Goal: Task Accomplishment & Management: Use online tool/utility

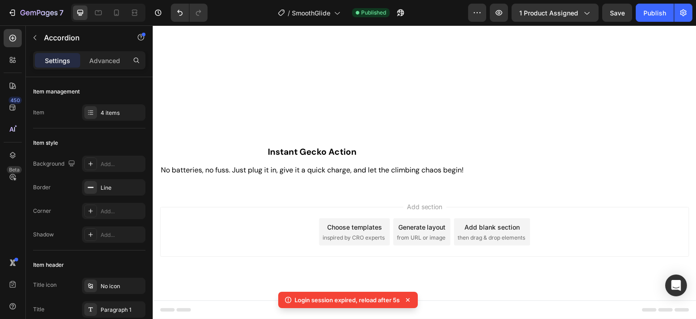
scroll to position [1142, 0]
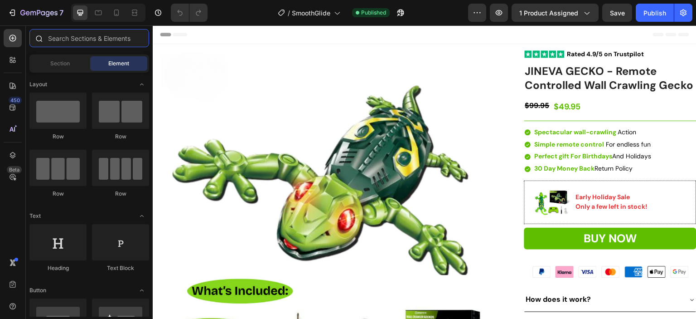
click at [81, 40] on input "text" at bounding box center [89, 38] width 120 height 18
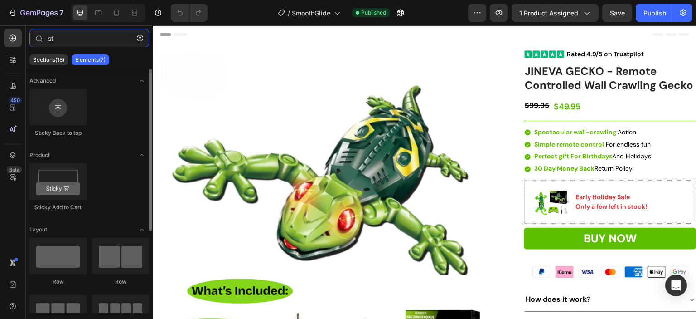
type input "s"
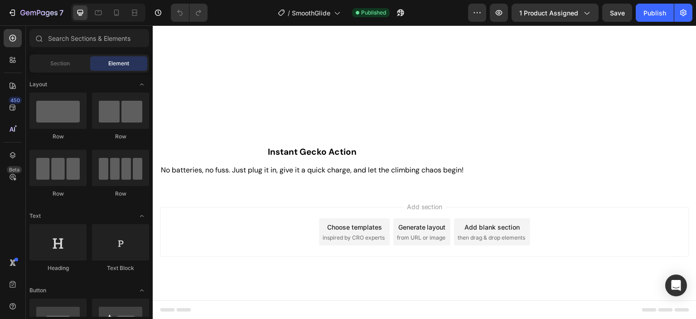
scroll to position [1142, 0]
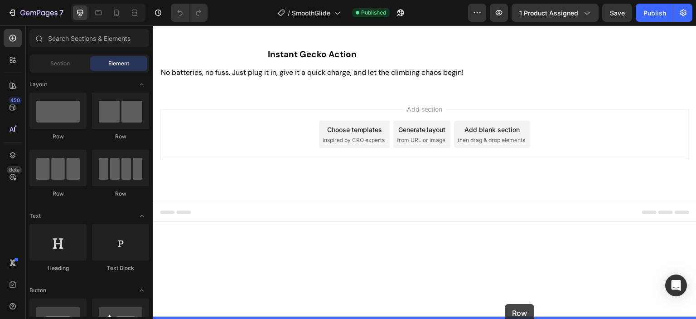
drag, startPoint x: 211, startPoint y: 141, endPoint x: 505, endPoint y: 304, distance: 336.7
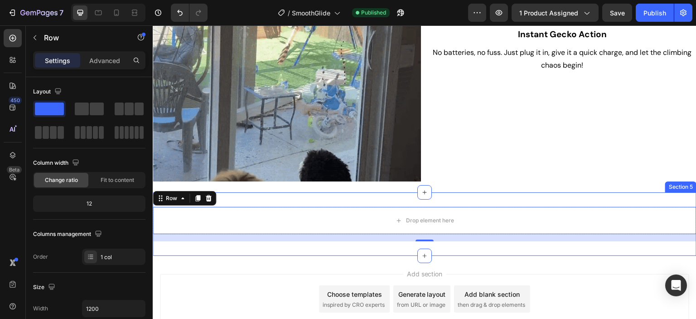
click at [306, 198] on div "Drop element here Row 16 Section 5" at bounding box center [425, 223] width 544 height 63
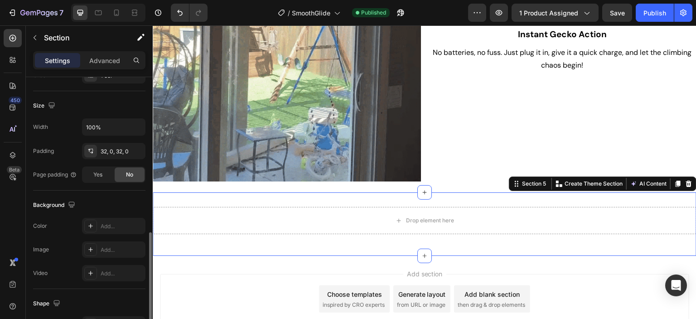
scroll to position [227, 0]
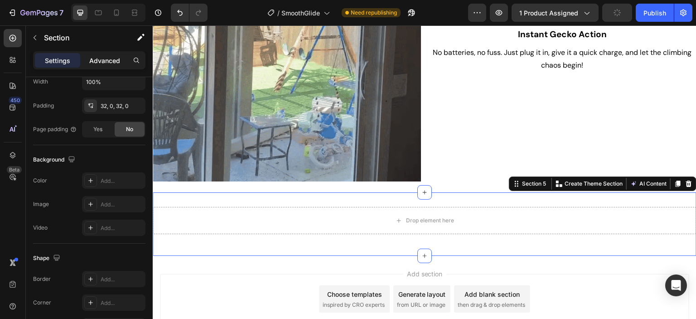
click at [109, 59] on p "Advanced" at bounding box center [104, 61] width 31 height 10
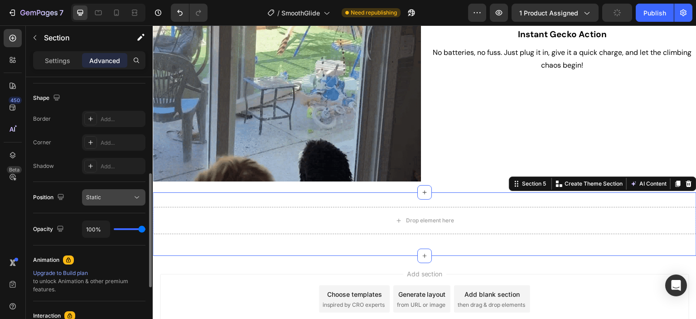
click at [112, 199] on div "Static" at bounding box center [109, 197] width 46 height 8
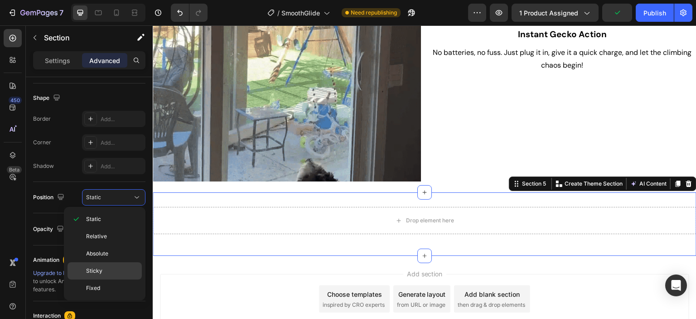
click at [99, 279] on div "Sticky" at bounding box center [105, 287] width 74 height 17
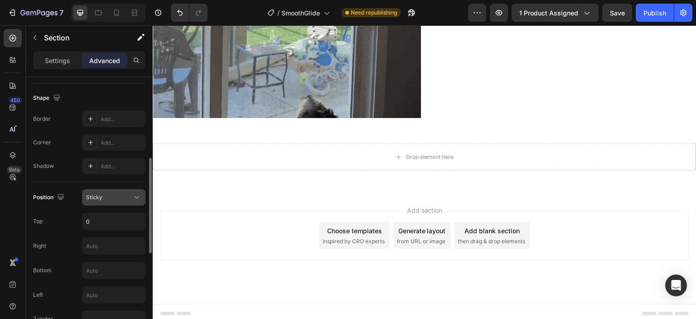
click at [125, 196] on div "Sticky" at bounding box center [109, 197] width 46 height 8
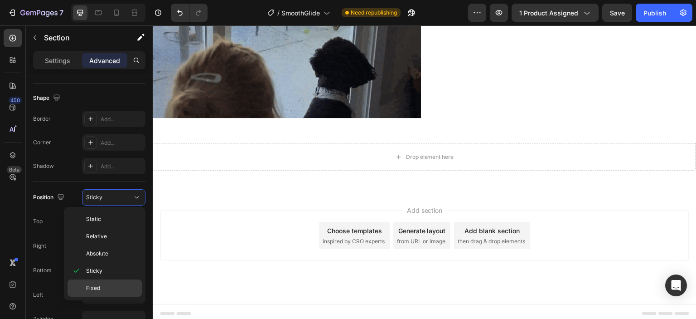
click at [103, 284] on p "Fixed" at bounding box center [112, 288] width 52 height 8
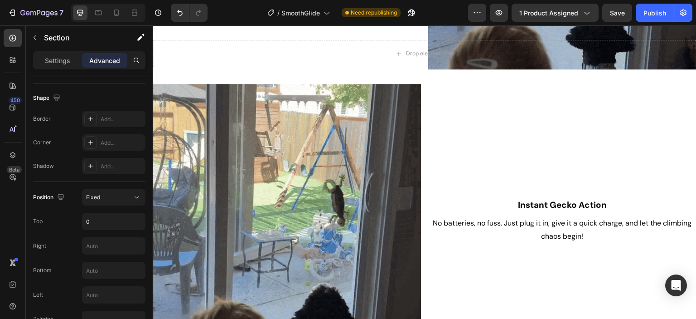
scroll to position [961, 0]
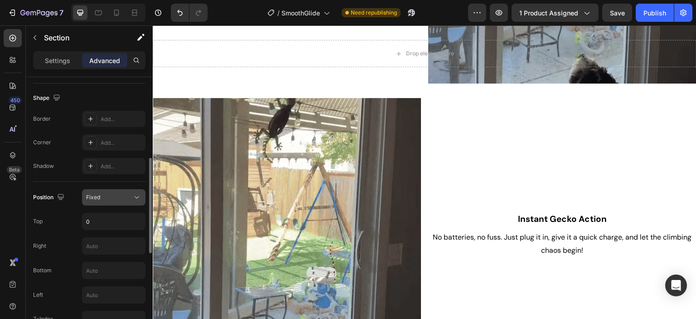
click at [118, 196] on div "Fixed" at bounding box center [109, 197] width 46 height 8
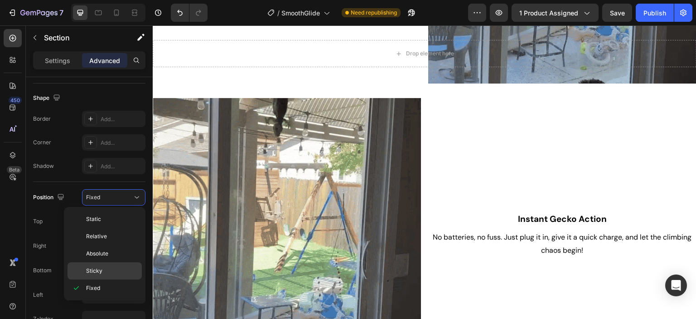
click at [102, 266] on p "Sticky" at bounding box center [112, 270] width 52 height 8
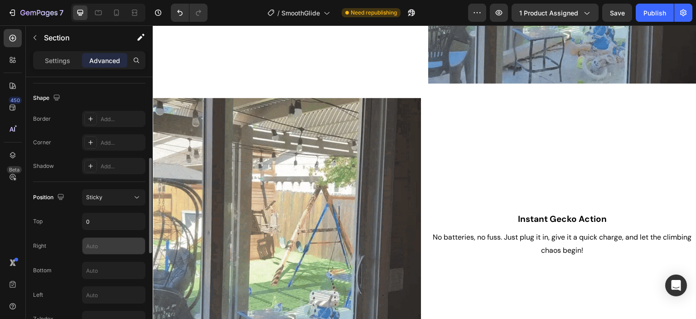
scroll to position [272, 0]
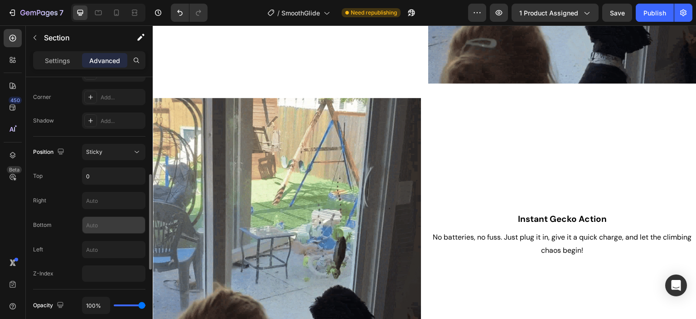
click at [95, 223] on input "text" at bounding box center [113, 225] width 63 height 16
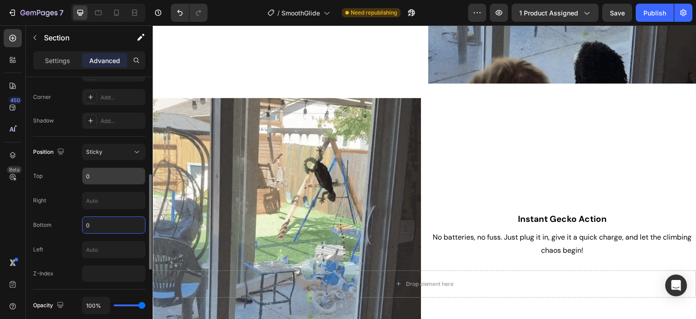
type input "0"
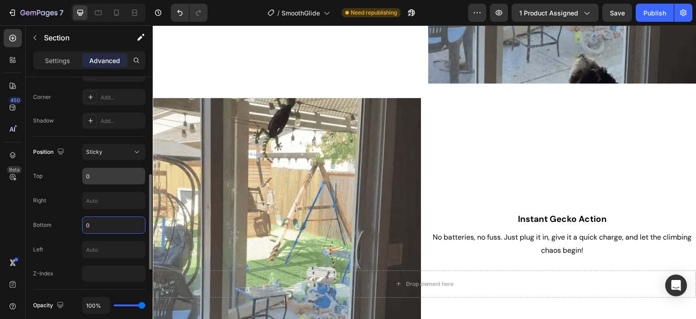
click at [107, 172] on input "0" at bounding box center [113, 176] width 63 height 16
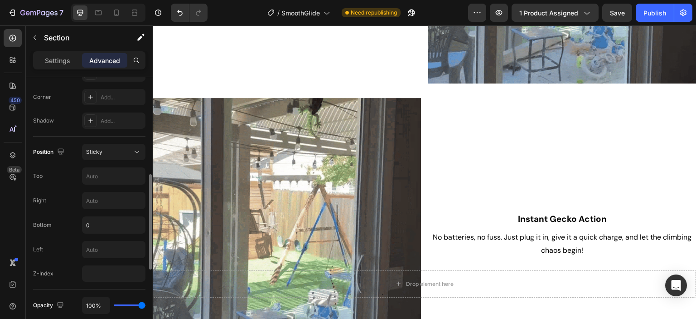
click at [72, 236] on div "Position Sticky Top Right Bottom 0 Left Z-Index" at bounding box center [89, 213] width 112 height 138
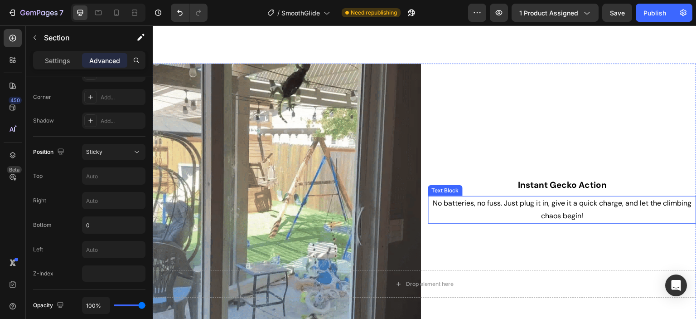
scroll to position [1205, 0]
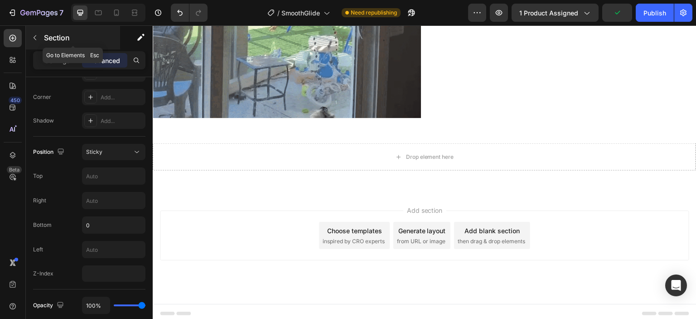
click at [34, 39] on icon "button" at bounding box center [34, 37] width 7 height 7
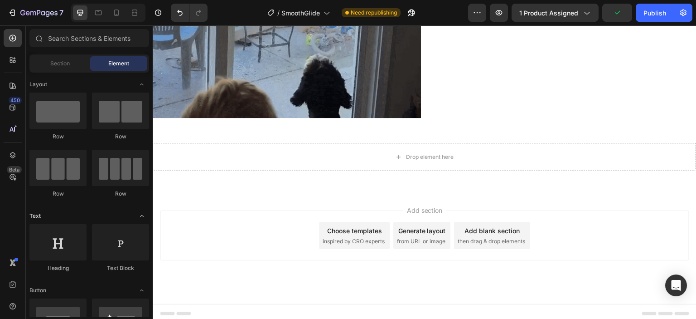
scroll to position [91, 0]
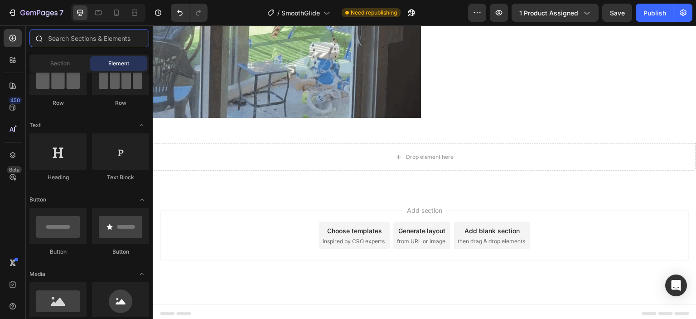
click at [95, 34] on input "text" at bounding box center [89, 38] width 120 height 18
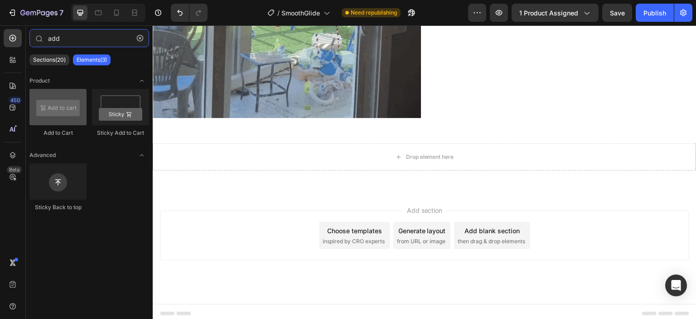
type input "add"
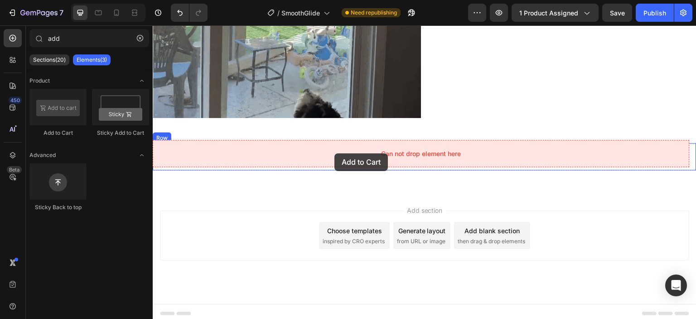
drag, startPoint x: 213, startPoint y: 133, endPoint x: 334, endPoint y: 153, distance: 123.5
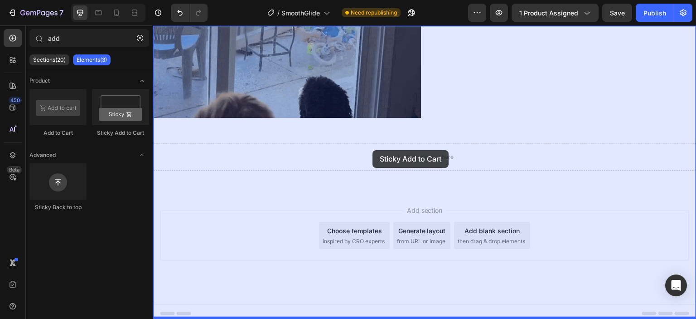
drag, startPoint x: 271, startPoint y: 139, endPoint x: 372, endPoint y: 150, distance: 102.5
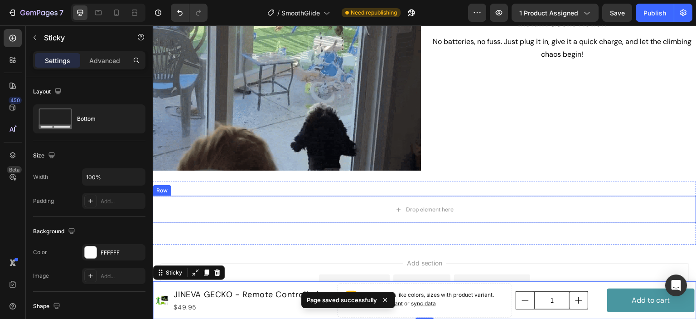
scroll to position [1205, 0]
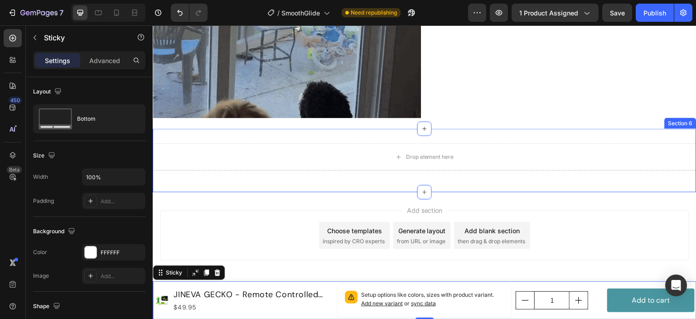
click at [576, 129] on div "Drop element here Row Section 6" at bounding box center [425, 160] width 544 height 63
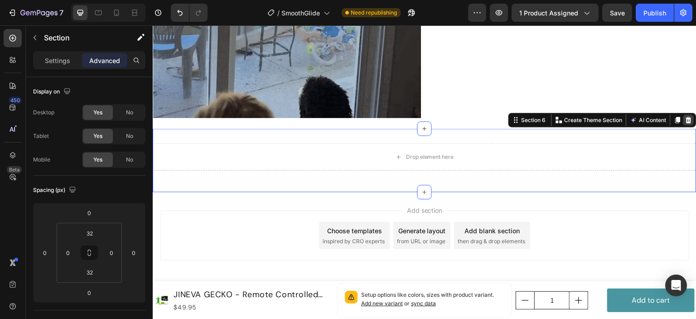
click at [686, 116] on div at bounding box center [688, 120] width 11 height 11
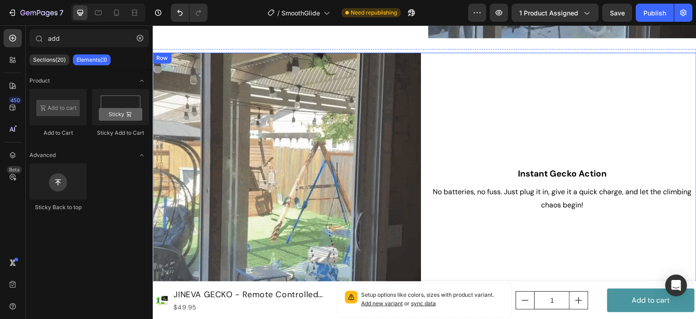
scroll to position [961, 0]
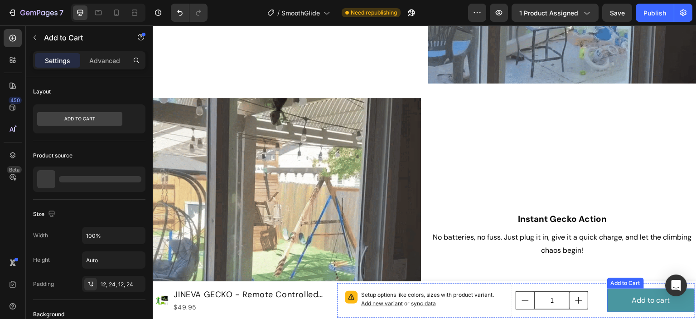
click at [614, 295] on button "Add to cart" at bounding box center [650, 300] width 87 height 24
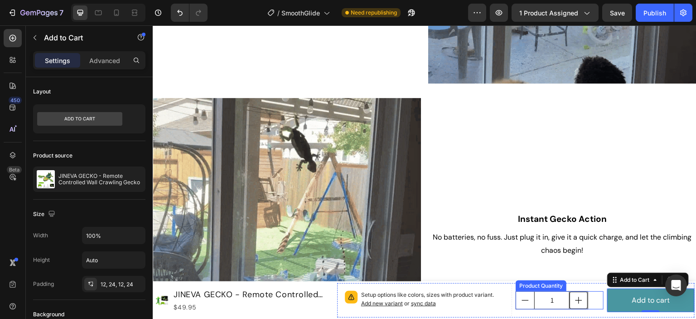
click at [574, 297] on icon "increment" at bounding box center [578, 299] width 9 height 9
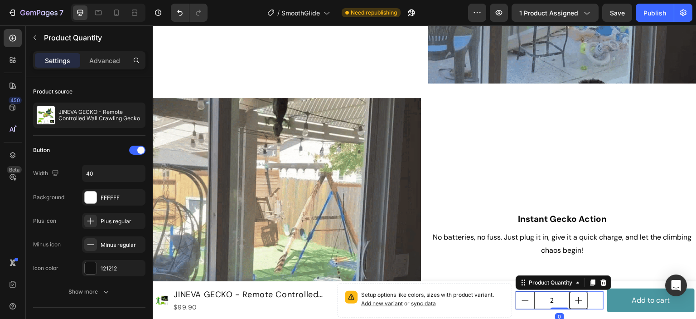
type input "2"
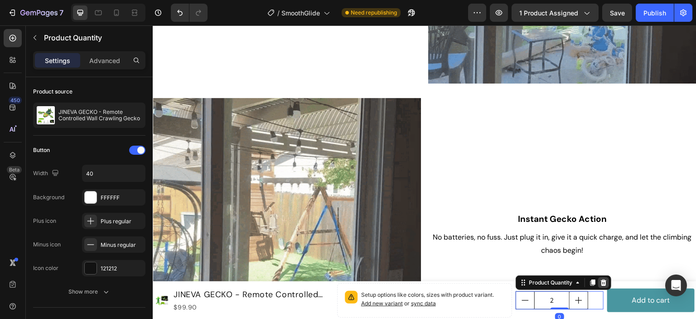
click at [601, 283] on icon at bounding box center [604, 282] width 6 height 6
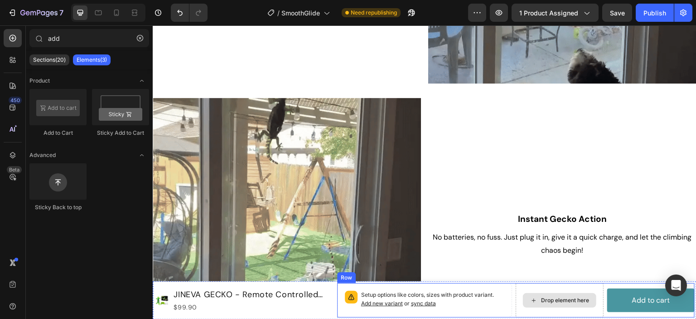
click at [580, 295] on div "Drop element here" at bounding box center [559, 300] width 73 height 14
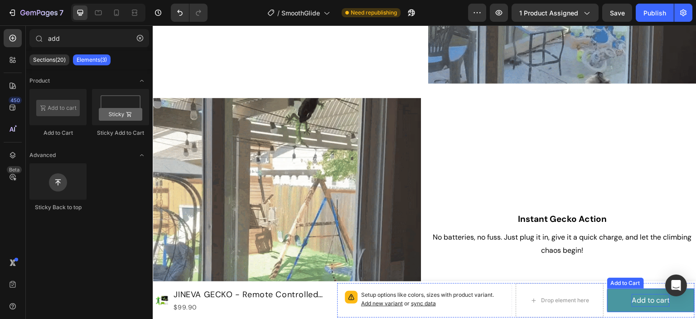
click at [640, 297] on div "Add to cart" at bounding box center [651, 300] width 38 height 13
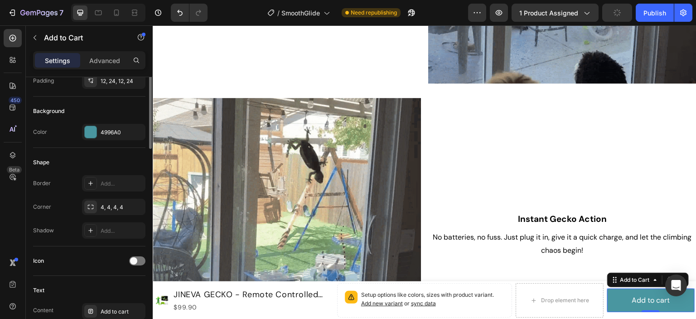
scroll to position [112, 0]
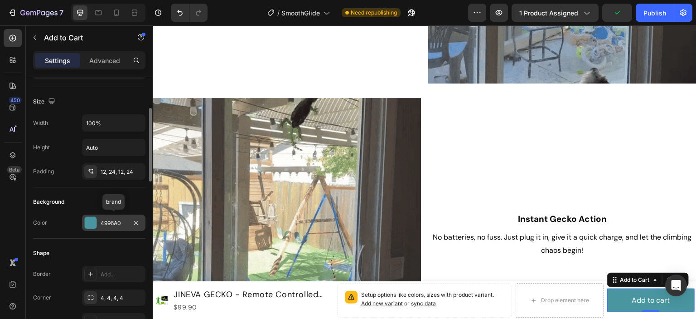
click at [92, 223] on div at bounding box center [91, 223] width 12 height 12
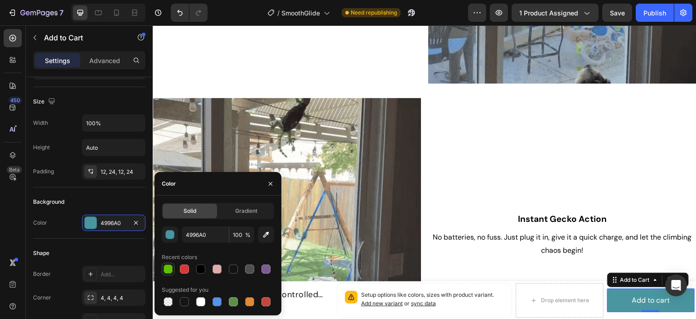
click at [168, 269] on div at bounding box center [168, 268] width 9 height 9
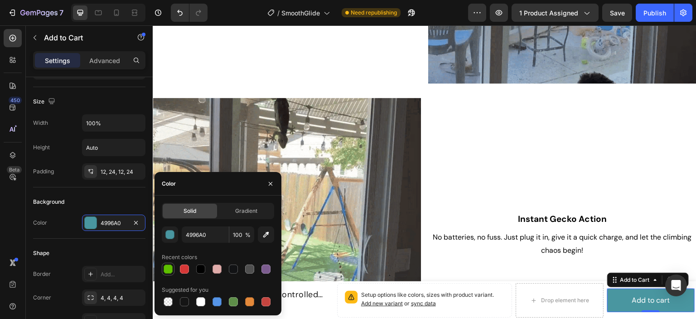
type input "5EBF00"
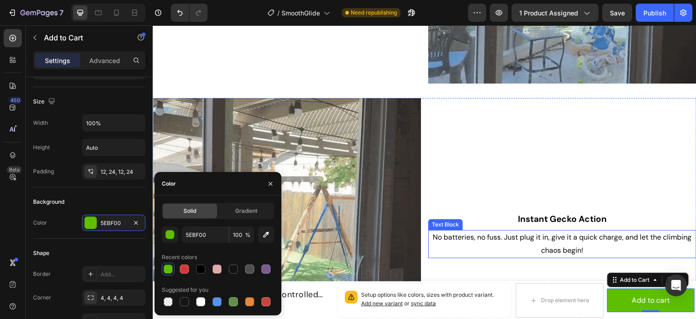
scroll to position [915, 0]
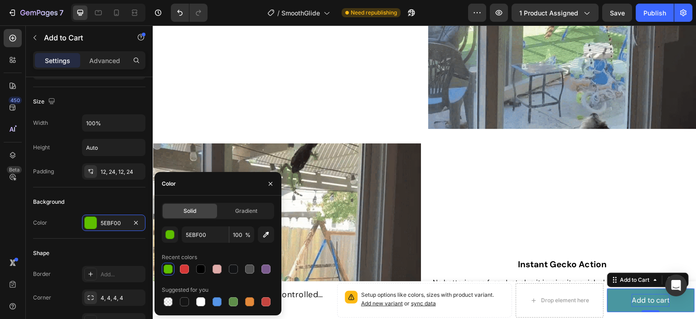
click at [651, 300] on div "Add to cart" at bounding box center [651, 300] width 38 height 13
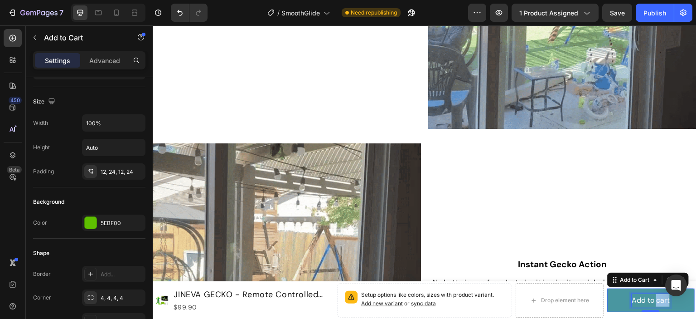
click at [651, 300] on p "Add to cart" at bounding box center [651, 300] width 38 height 13
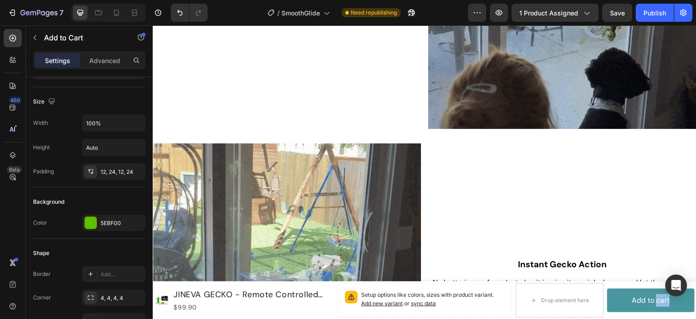
click at [667, 297] on button "Add to cart" at bounding box center [650, 300] width 87 height 24
click at [663, 299] on button "Add to cart" at bounding box center [650, 300] width 87 height 24
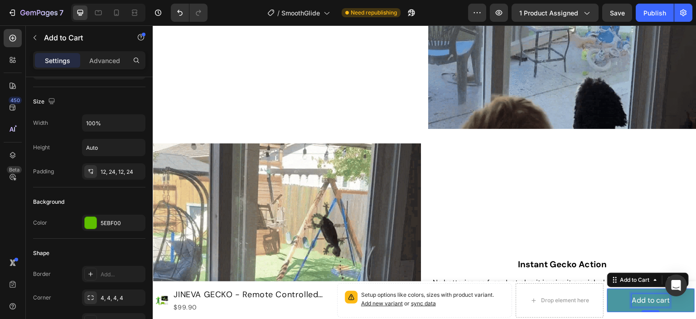
click at [632, 299] on p "Add to cart" at bounding box center [651, 300] width 38 height 13
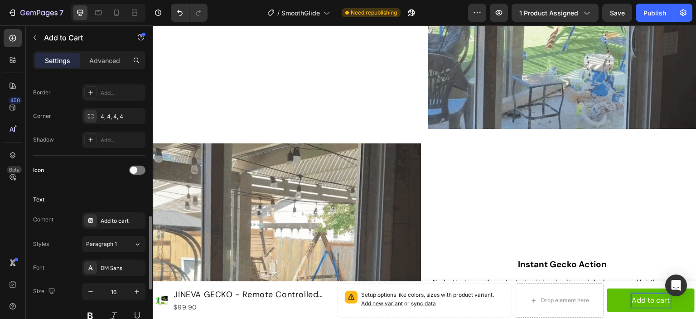
scroll to position [339, 0]
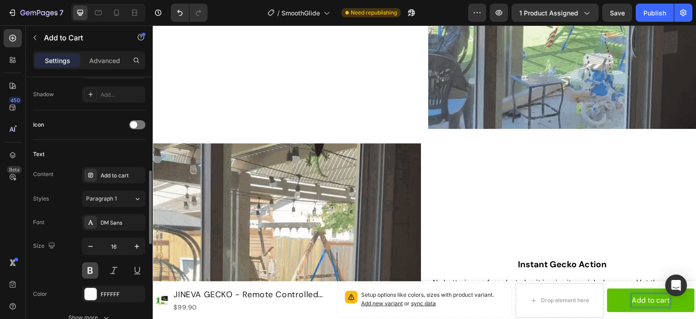
click at [89, 271] on button at bounding box center [90, 270] width 16 height 16
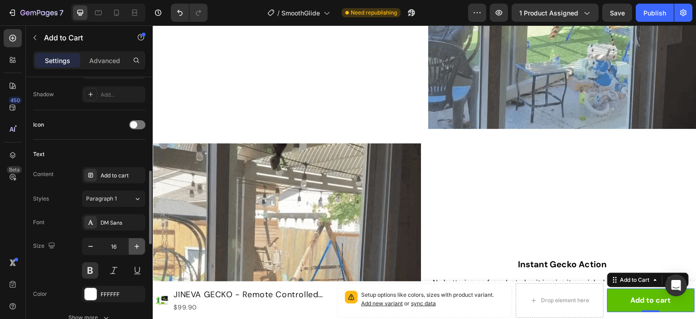
click at [138, 245] on icon "button" at bounding box center [136, 246] width 9 height 9
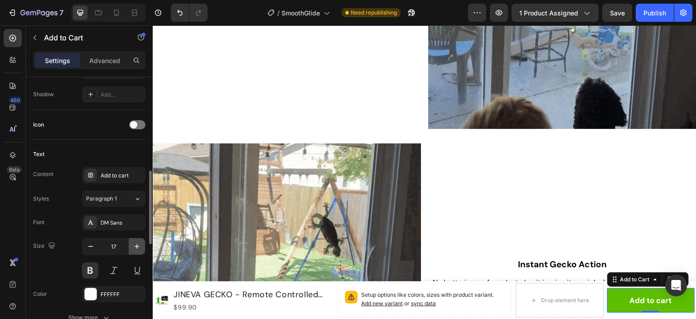
click at [138, 245] on icon "button" at bounding box center [136, 246] width 9 height 9
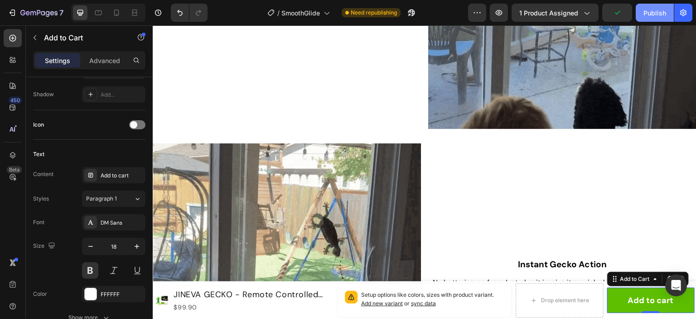
click at [654, 12] on div "Publish" at bounding box center [654, 13] width 23 height 10
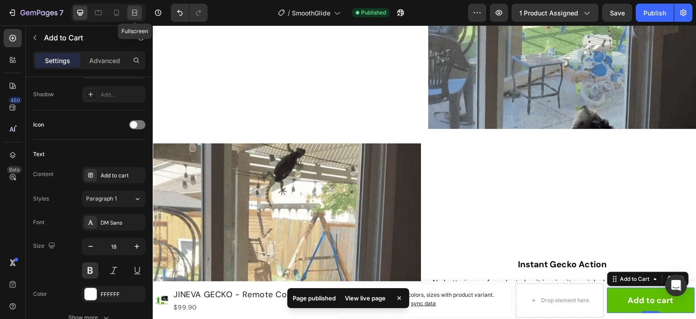
click at [134, 12] on icon at bounding box center [134, 12] width 9 height 9
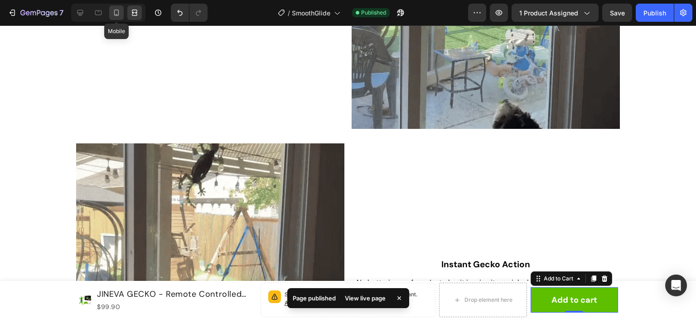
click at [120, 14] on icon at bounding box center [116, 12] width 9 height 9
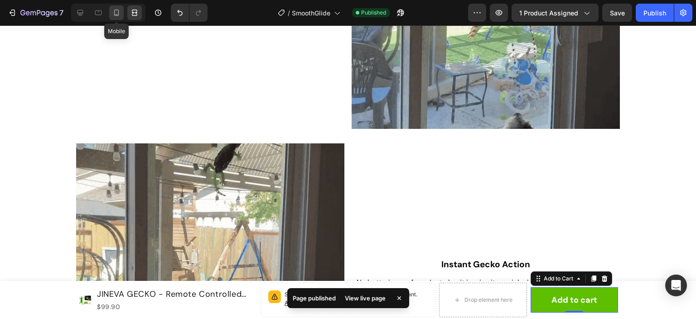
type input "14"
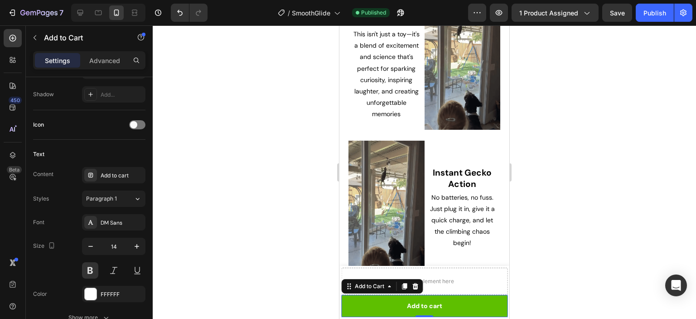
scroll to position [871, 0]
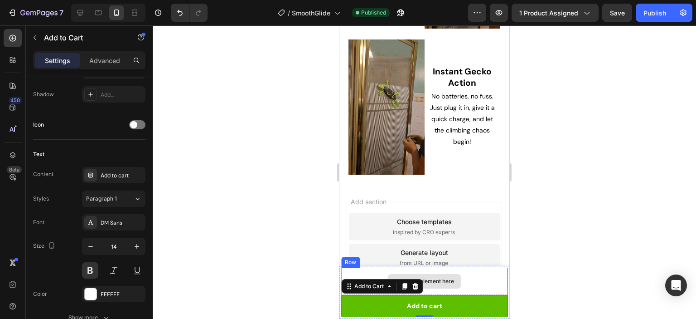
click at [457, 272] on div "Drop element here" at bounding box center [424, 280] width 166 height 27
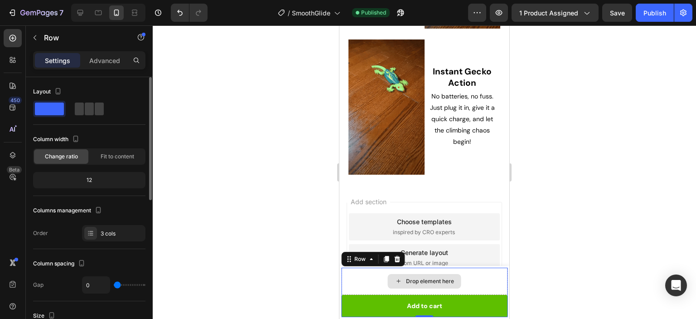
scroll to position [0, 0]
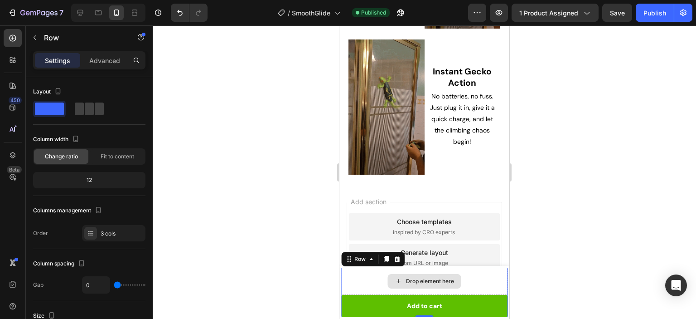
click at [466, 279] on div "Drop element here" at bounding box center [424, 280] width 166 height 27
click at [82, 12] on icon at bounding box center [80, 13] width 6 height 6
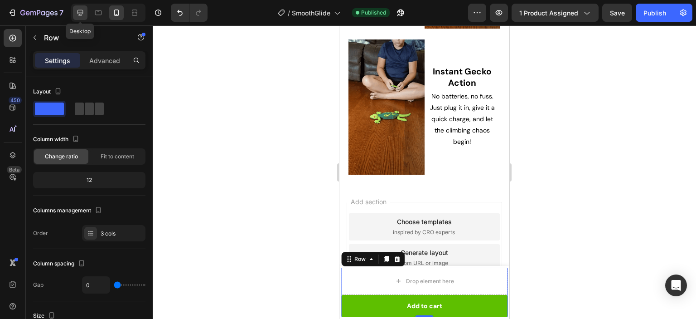
type input "8"
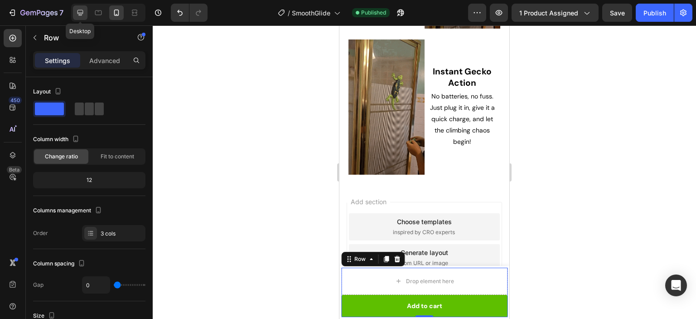
type input "8"
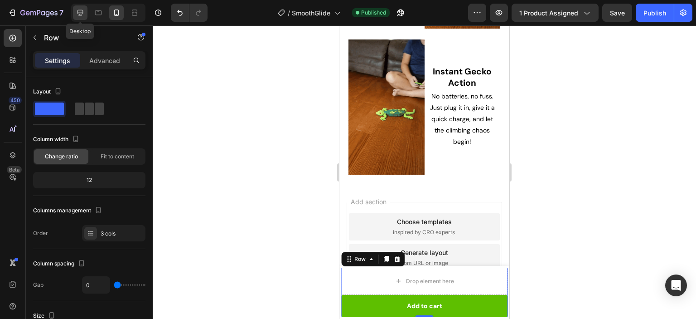
type input "1200"
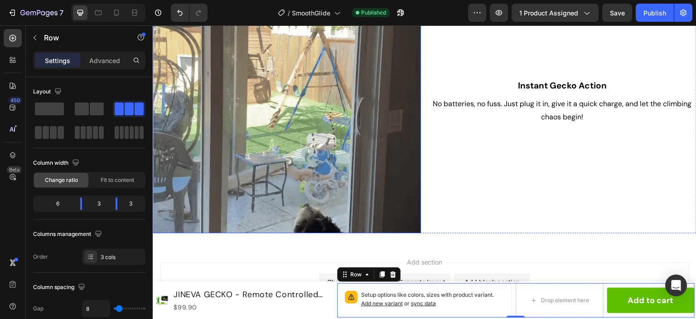
scroll to position [1097, 0]
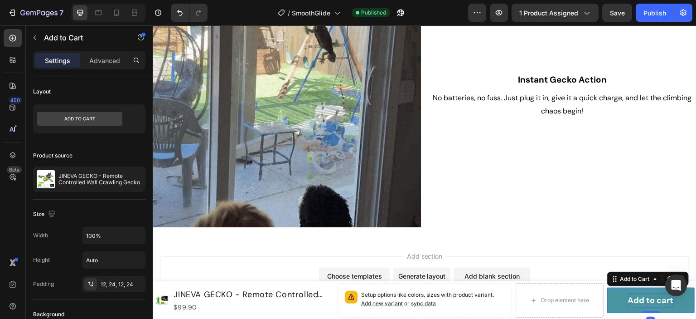
click at [640, 299] on p "Add to cart" at bounding box center [651, 300] width 46 height 14
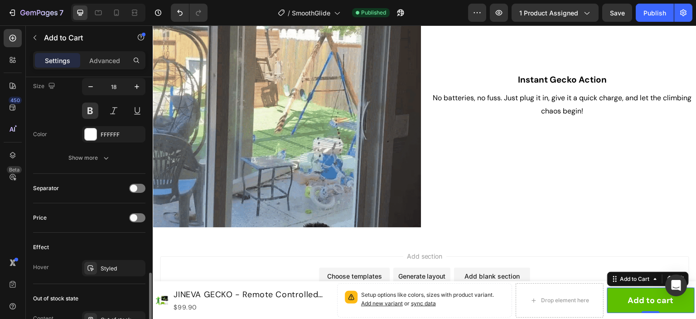
scroll to position [544, 0]
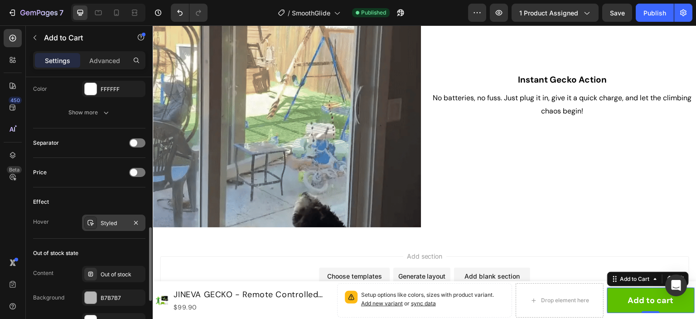
click at [95, 224] on div at bounding box center [90, 222] width 13 height 13
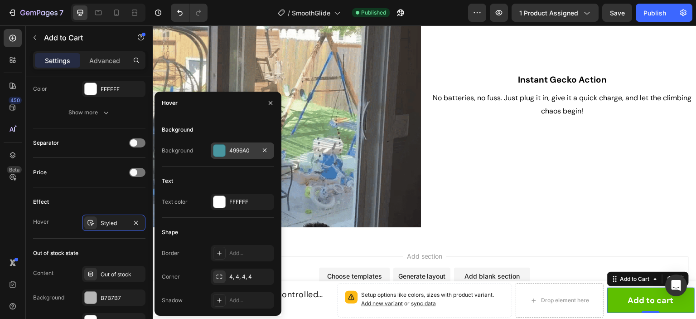
click at [220, 157] on div "4996A0" at bounding box center [242, 150] width 63 height 16
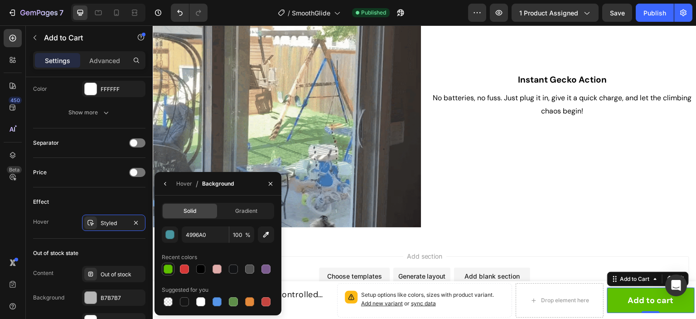
click at [169, 270] on div at bounding box center [168, 268] width 9 height 9
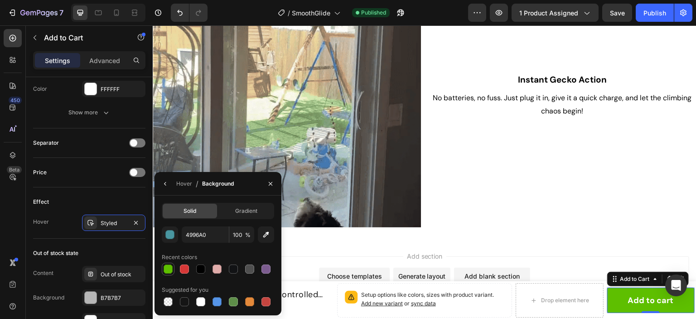
type input "5EBF00"
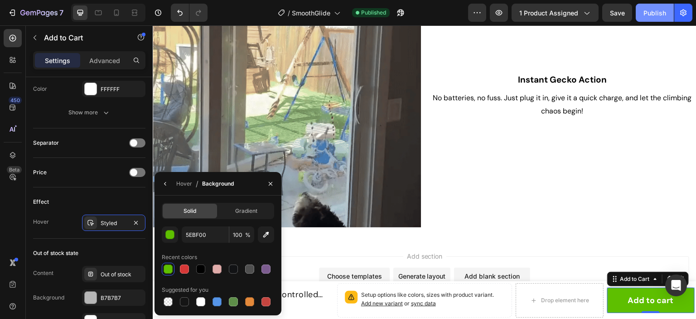
click at [658, 14] on div "Publish" at bounding box center [654, 13] width 23 height 10
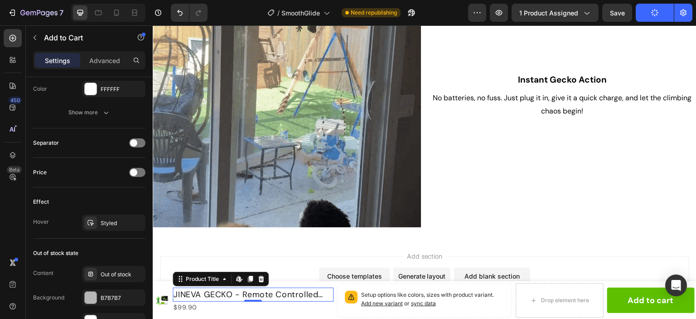
click at [227, 294] on h1 "JINEVA GECKO - Remote Controlled Wall Crawling Gecko" at bounding box center [253, 294] width 161 height 14
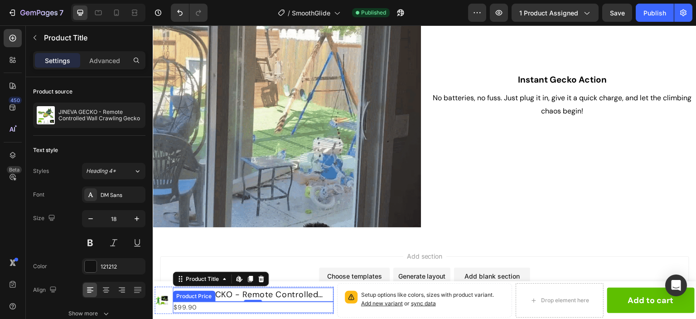
click at [189, 305] on div "$99.90" at bounding box center [253, 306] width 161 height 11
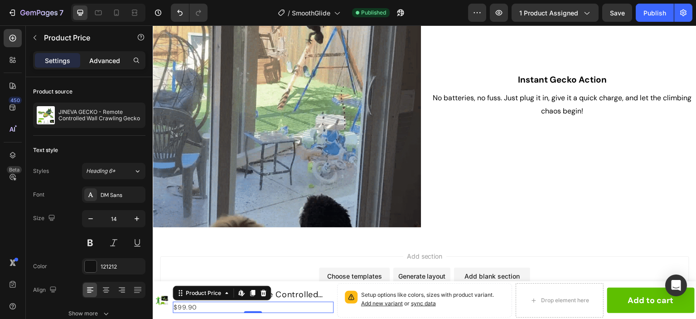
click at [105, 62] on p "Advanced" at bounding box center [104, 61] width 31 height 10
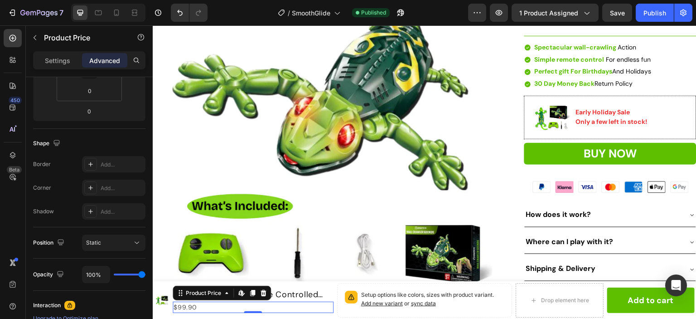
scroll to position [91, 0]
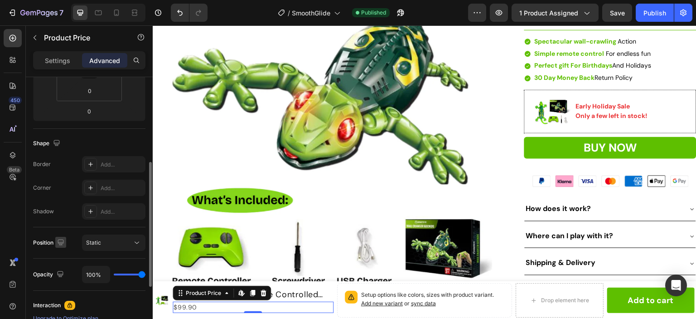
click at [57, 242] on icon "button" at bounding box center [60, 241] width 9 height 9
click at [130, 242] on div "Static" at bounding box center [109, 242] width 46 height 8
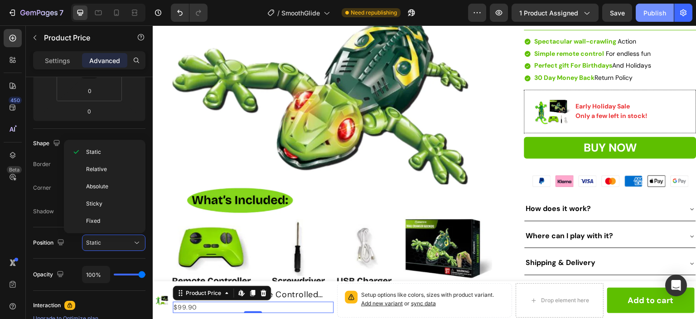
click at [643, 9] on button "Publish" at bounding box center [655, 13] width 38 height 18
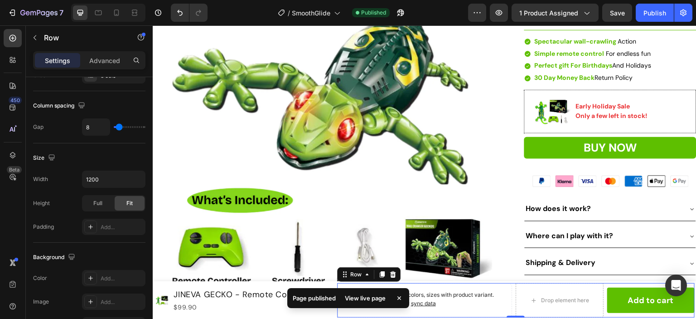
click at [508, 286] on div "Setup options like colors, sizes with product variant. Add new variant or sync …" at bounding box center [516, 300] width 358 height 34
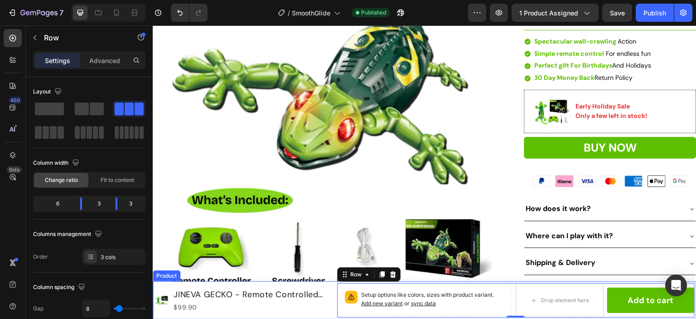
click at [330, 315] on div "Product Images JINEVA GECKO - Remote Controlled Wall Crawling Gecko Product Tit…" at bounding box center [244, 300] width 179 height 34
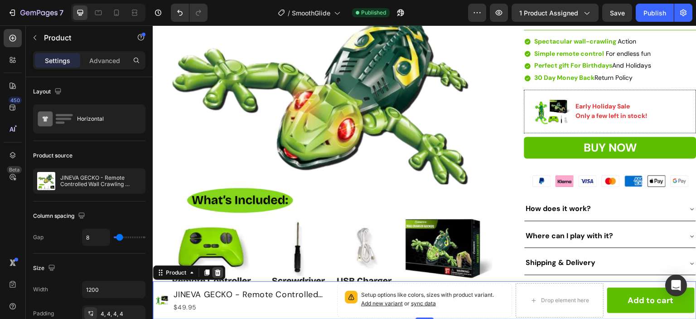
click at [219, 271] on icon at bounding box center [218, 272] width 6 height 6
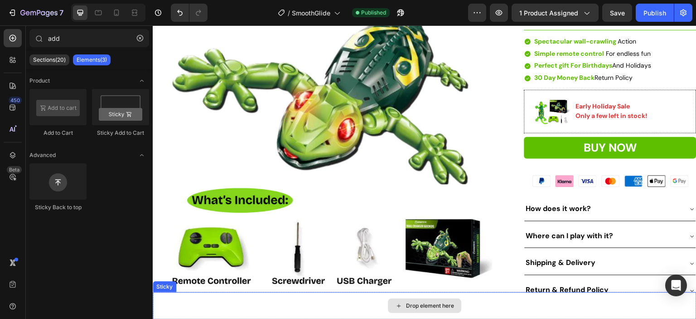
click at [522, 305] on div "Drop element here" at bounding box center [425, 305] width 544 height 27
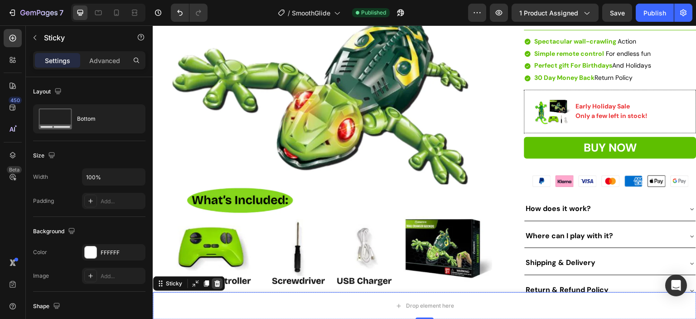
click at [218, 286] on icon at bounding box center [216, 283] width 7 height 7
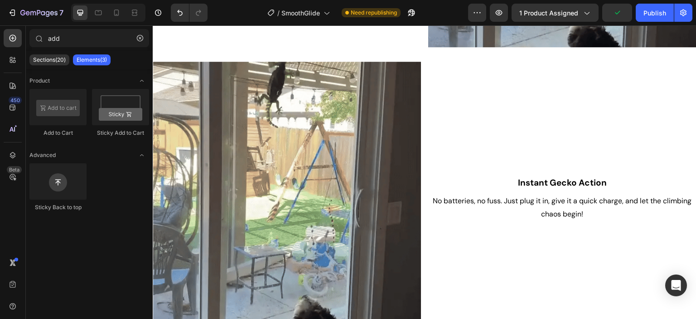
scroll to position [1142, 0]
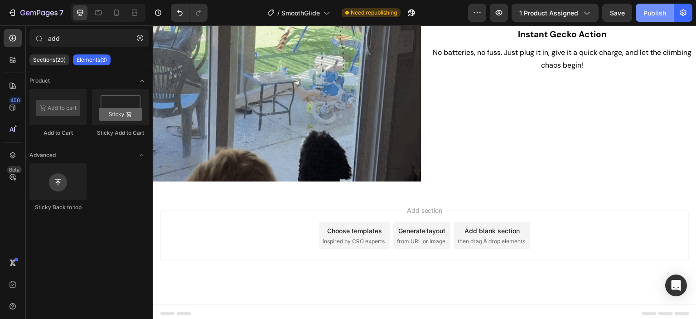
click at [657, 11] on div "Publish" at bounding box center [654, 13] width 23 height 10
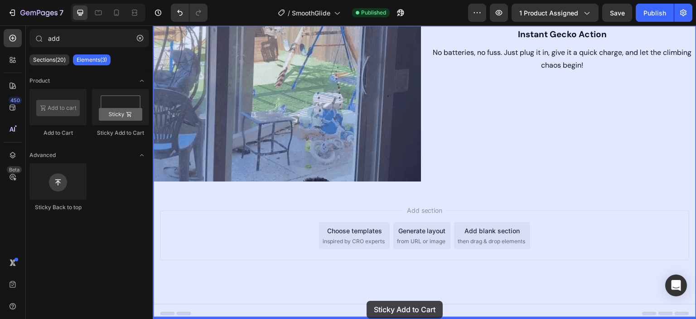
drag, startPoint x: 274, startPoint y: 129, endPoint x: 367, endPoint y: 300, distance: 194.6
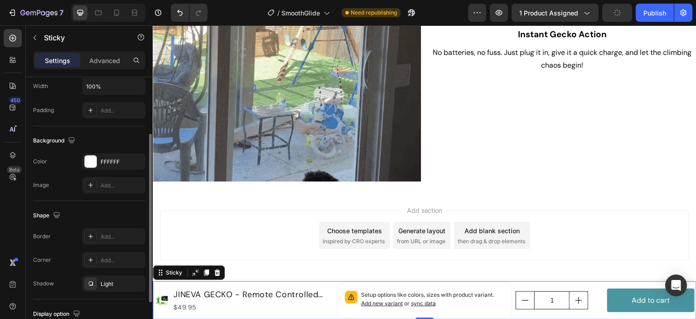
scroll to position [157, 0]
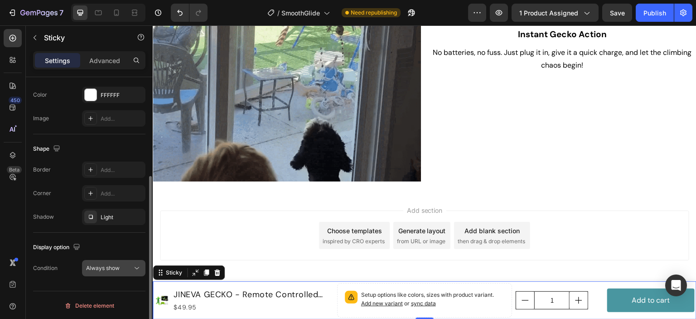
click at [115, 266] on span "Always show" at bounding box center [103, 267] width 34 height 7
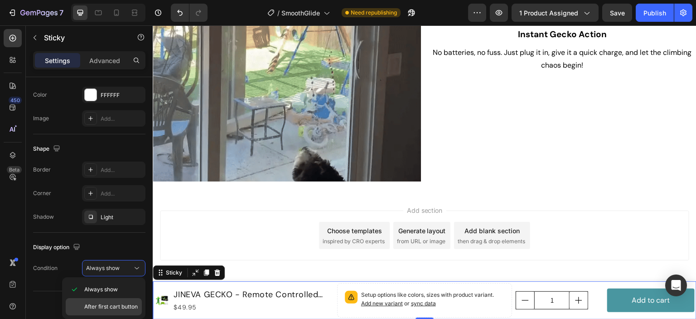
click at [116, 306] on span "After first cart button" at bounding box center [110, 306] width 53 height 8
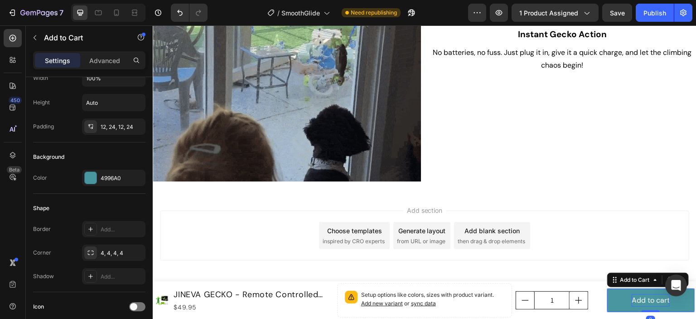
click at [632, 296] on div "Add to cart" at bounding box center [651, 300] width 38 height 13
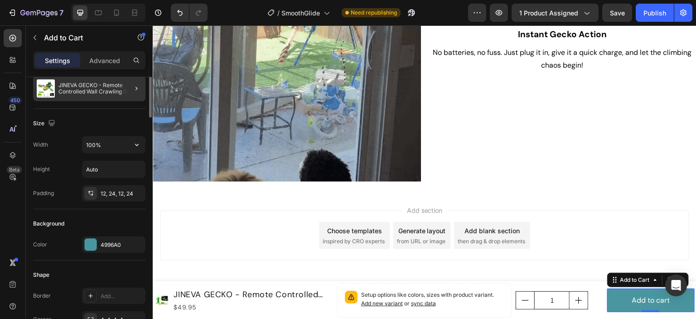
scroll to position [136, 0]
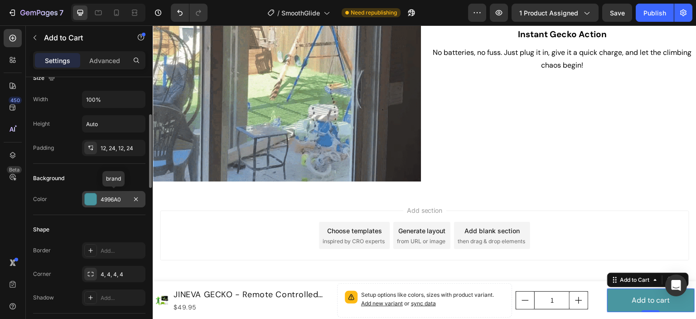
click at [92, 197] on div at bounding box center [91, 199] width 12 height 12
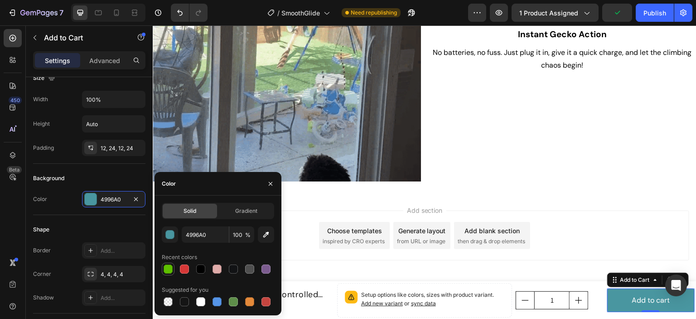
click at [168, 267] on div at bounding box center [168, 268] width 9 height 9
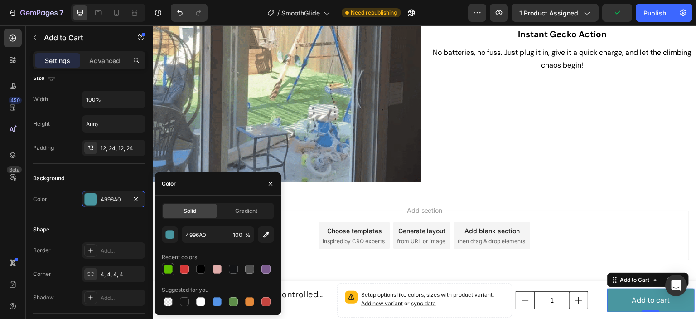
type input "5EBF00"
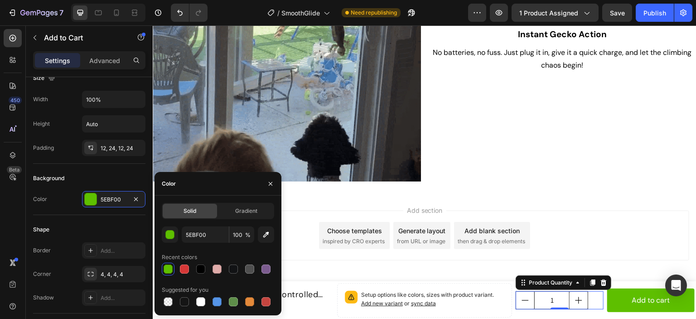
click at [561, 295] on input "1" at bounding box center [551, 299] width 35 height 17
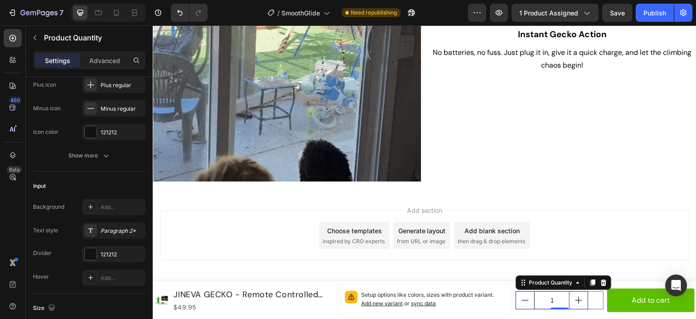
scroll to position [0, 0]
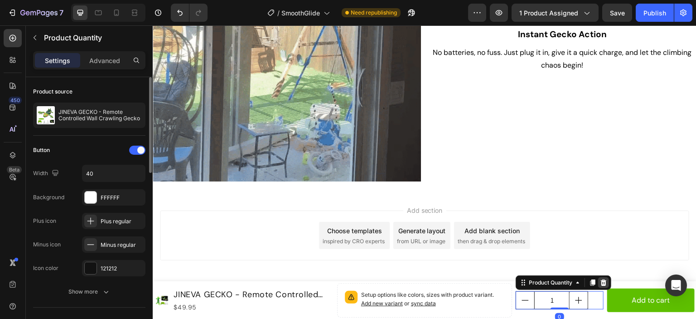
click at [601, 280] on icon at bounding box center [604, 282] width 6 height 6
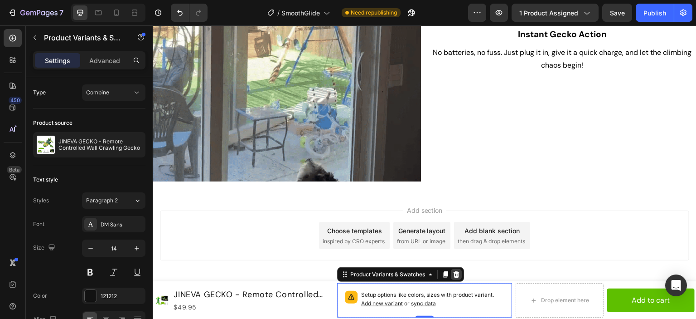
click at [455, 274] on icon at bounding box center [456, 274] width 6 height 6
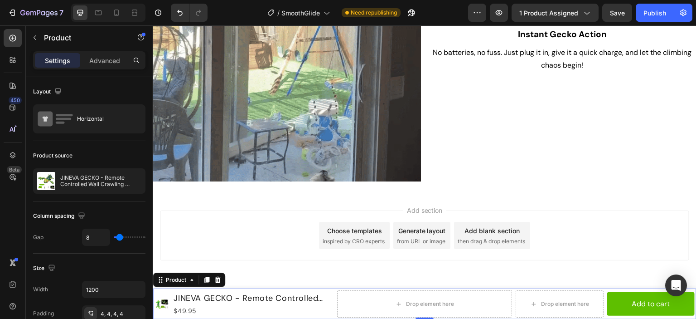
click at [331, 315] on div "Product Images JINEVA GECKO - Remote Controlled Wall Crawling Gecko Product Tit…" at bounding box center [425, 303] width 544 height 31
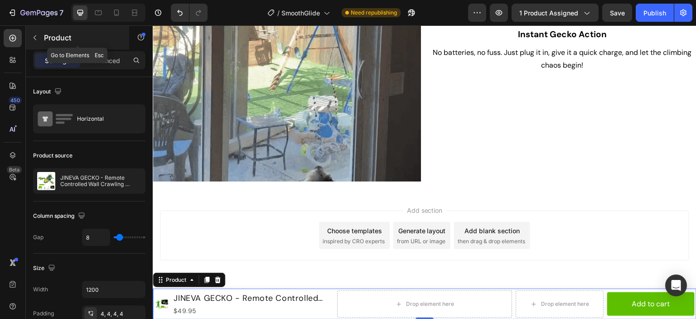
click at [33, 38] on icon "button" at bounding box center [34, 37] width 7 height 7
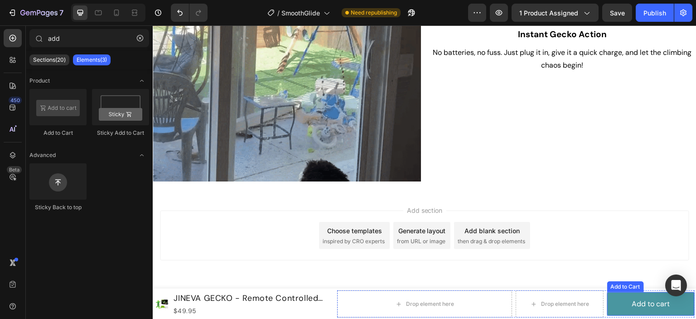
click at [643, 296] on button "Add to cart" at bounding box center [650, 304] width 87 height 24
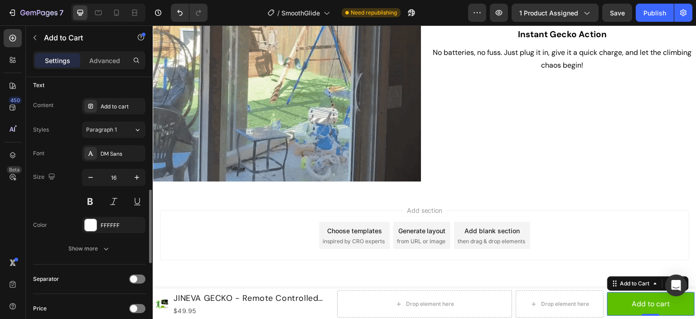
scroll to position [498, 0]
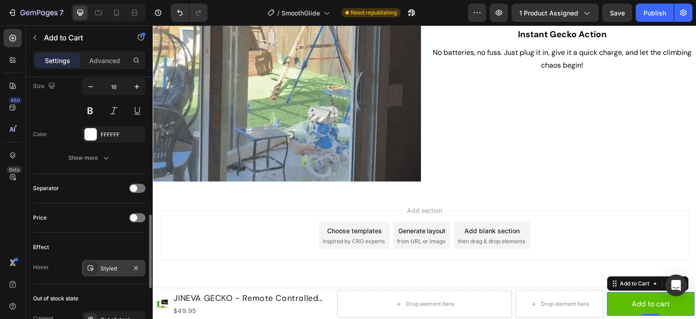
click at [94, 266] on div at bounding box center [90, 267] width 13 height 13
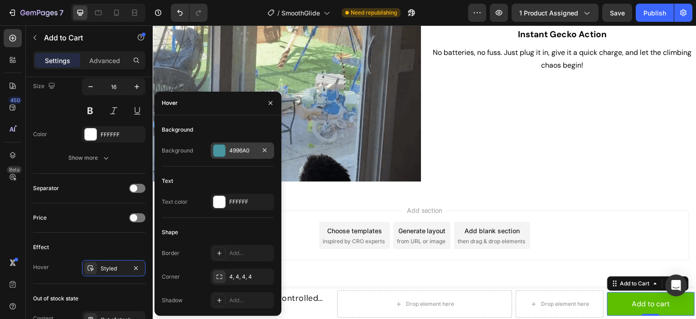
click at [216, 154] on div at bounding box center [219, 151] width 12 height 12
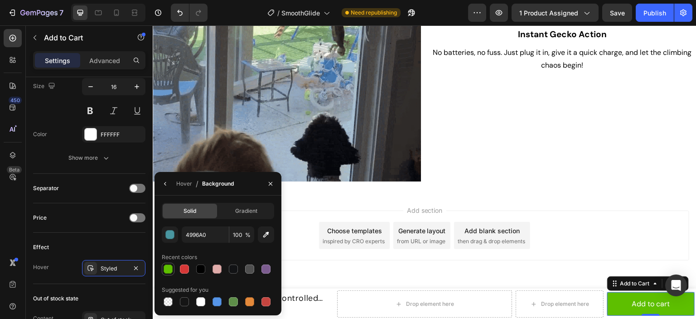
click at [165, 270] on div at bounding box center [168, 268] width 9 height 9
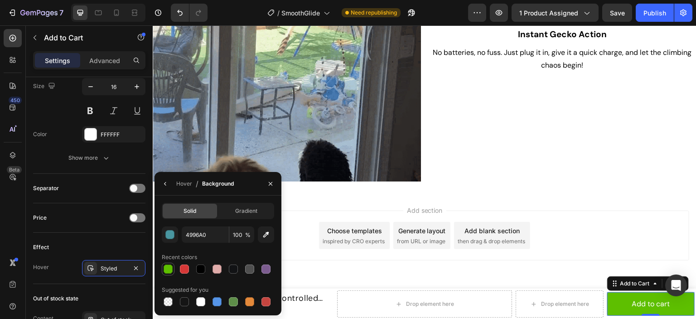
type input "5EBF00"
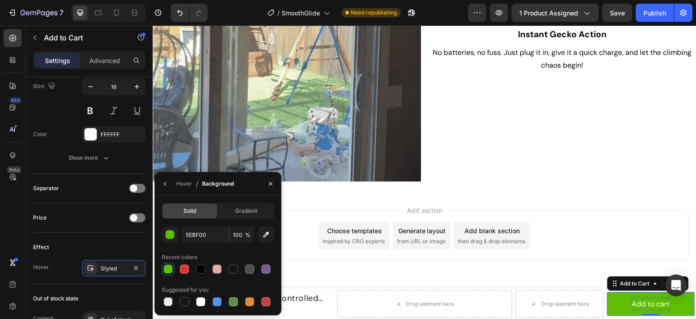
click at [644, 300] on div "Add to cart" at bounding box center [651, 303] width 38 height 13
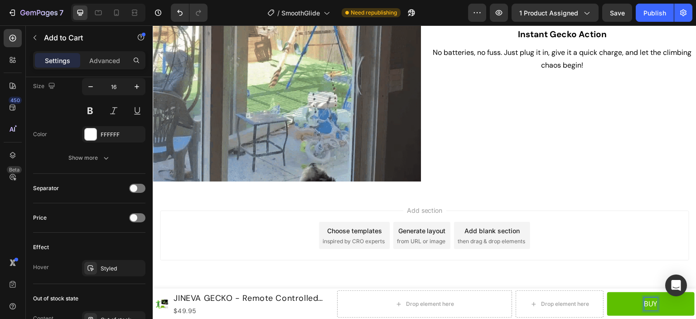
click at [607, 292] on button "BUY" at bounding box center [650, 304] width 87 height 24
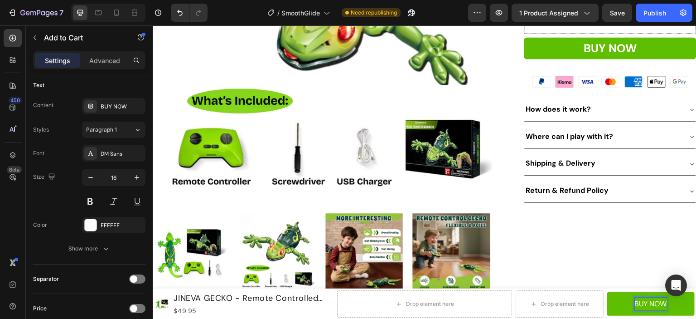
scroll to position [0, 0]
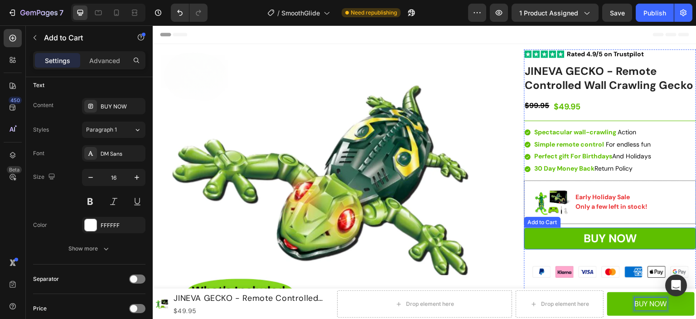
click at [641, 232] on button "BUY NOW" at bounding box center [610, 238] width 172 height 22
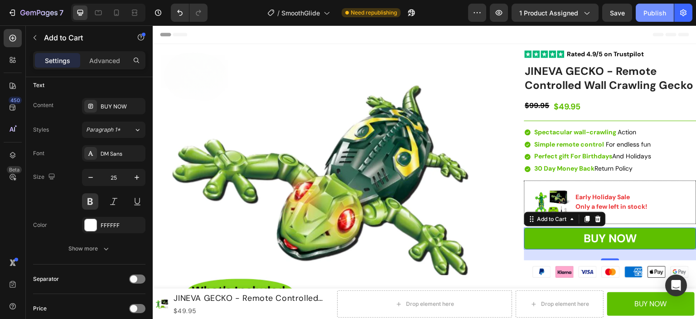
click at [650, 8] on div "Publish" at bounding box center [654, 13] width 23 height 10
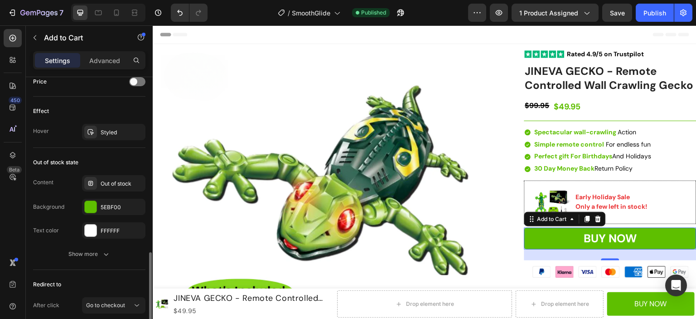
scroll to position [701, 0]
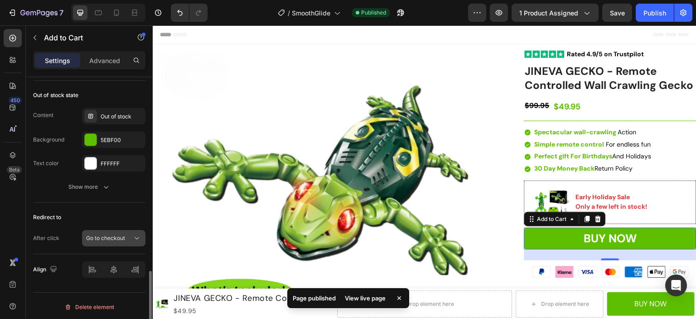
click at [129, 235] on div "Go to checkout" at bounding box center [109, 238] width 46 height 8
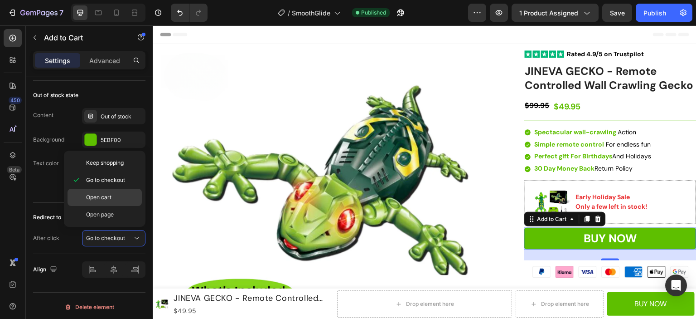
click at [107, 198] on span "Open cart" at bounding box center [98, 197] width 25 height 8
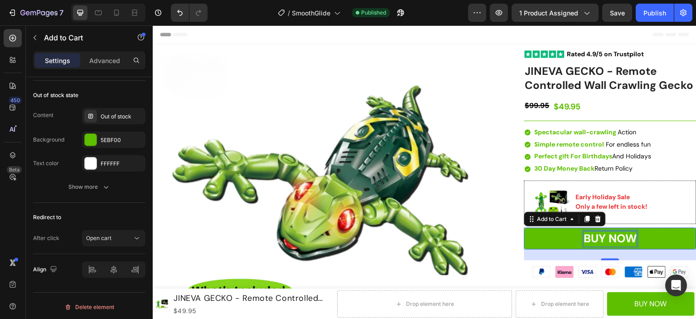
click at [627, 234] on div "BUY NOW" at bounding box center [610, 238] width 53 height 15
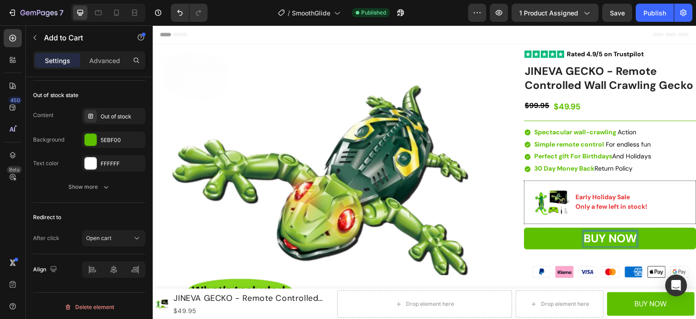
click at [627, 234] on p "BUY NOW" at bounding box center [610, 238] width 53 height 15
click at [524, 227] on button "ADD" at bounding box center [610, 238] width 172 height 22
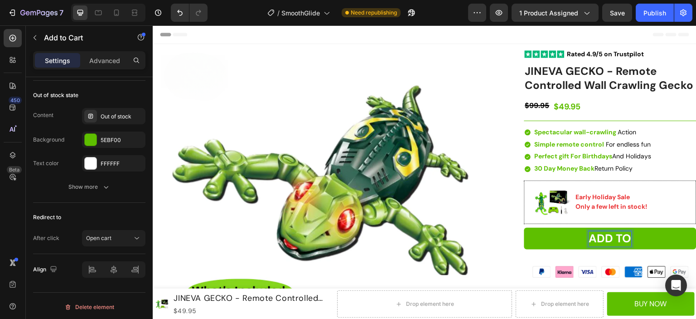
click at [524, 227] on button "ADD TO" at bounding box center [610, 238] width 172 height 22
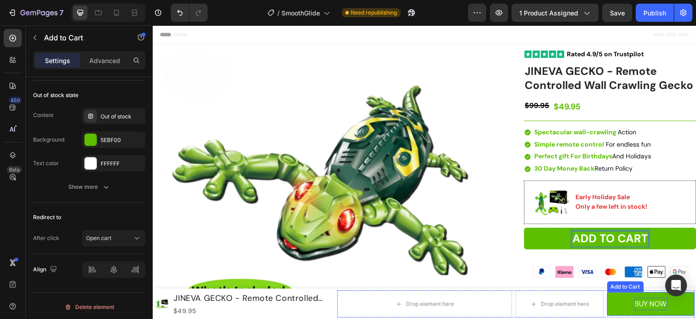
click at [638, 301] on p "BUY NOW" at bounding box center [651, 303] width 32 height 13
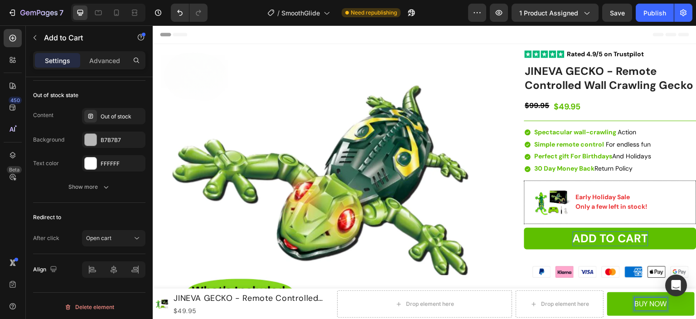
click at [638, 301] on p "BUY NOW" at bounding box center [651, 303] width 32 height 13
click at [607, 292] on button "ADDNOW" at bounding box center [650, 304] width 87 height 24
click at [607, 292] on button "ADD TO NOW" at bounding box center [650, 304] width 87 height 24
click at [607, 303] on button "ADD TO CART" at bounding box center [650, 304] width 87 height 24
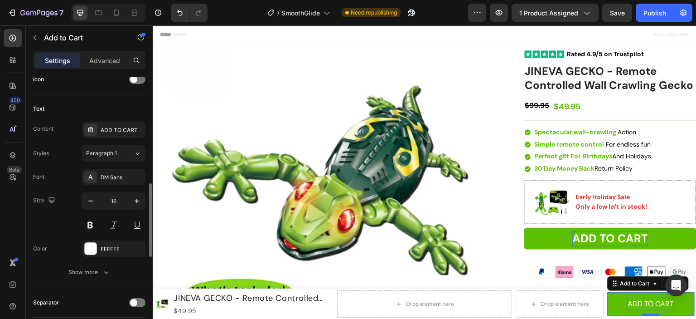
scroll to position [294, 0]
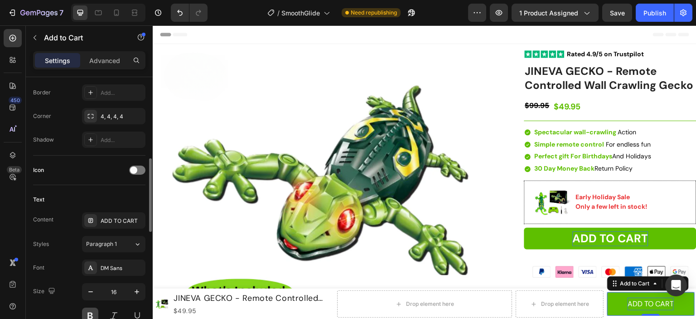
click at [87, 312] on button at bounding box center [90, 315] width 16 height 16
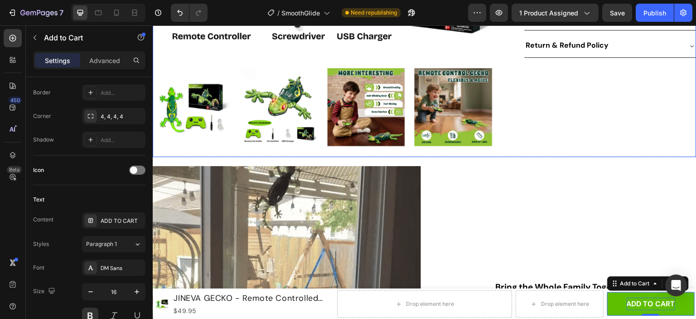
scroll to position [317, 0]
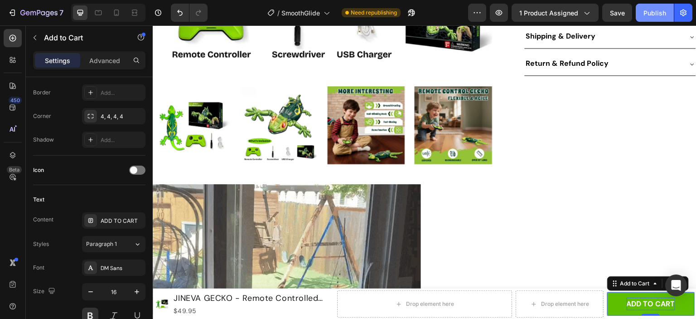
click at [655, 16] on div "Publish" at bounding box center [654, 13] width 23 height 10
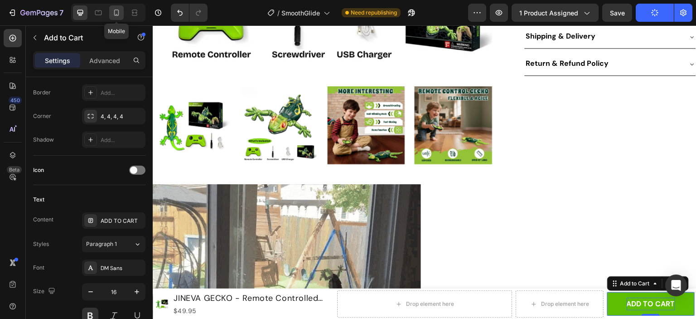
click at [117, 13] on icon at bounding box center [116, 12] width 9 height 9
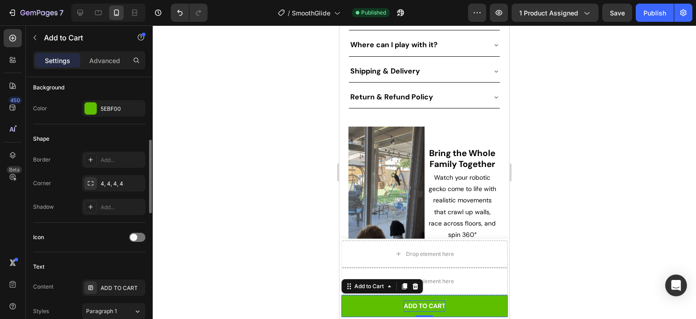
scroll to position [272, 0]
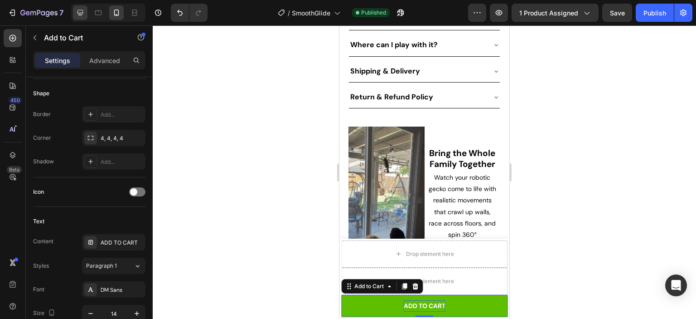
click at [78, 8] on icon at bounding box center [80, 12] width 9 height 9
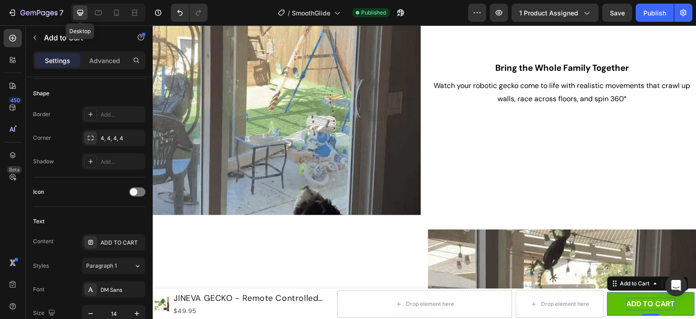
type input "16"
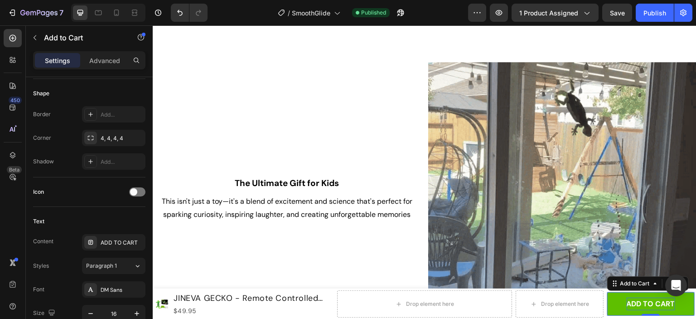
scroll to position [886, 0]
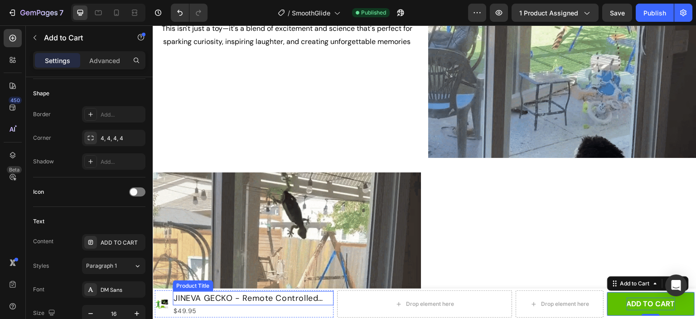
click at [266, 300] on h1 "JINEVA GECKO - Remote Controlled Wall Crawling Gecko" at bounding box center [253, 298] width 161 height 14
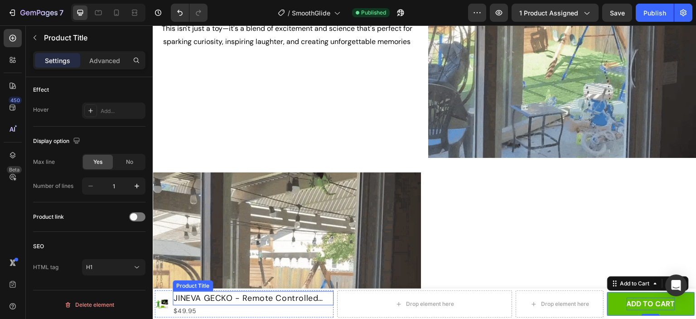
scroll to position [0, 0]
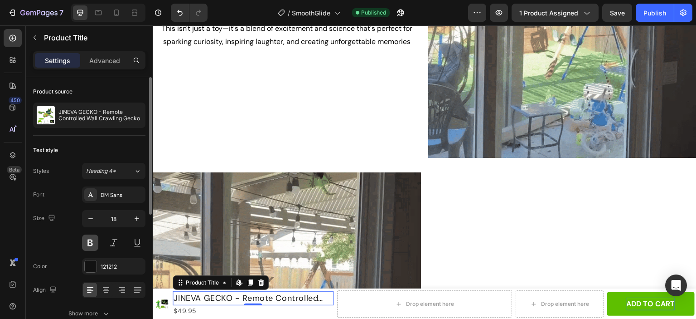
click at [90, 242] on button at bounding box center [90, 242] width 16 height 16
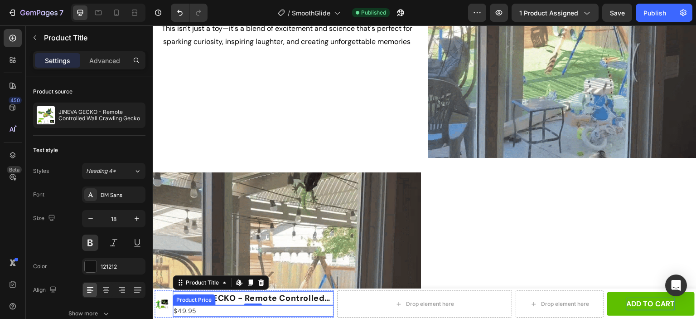
click at [190, 310] on div "$49.95" at bounding box center [253, 310] width 161 height 11
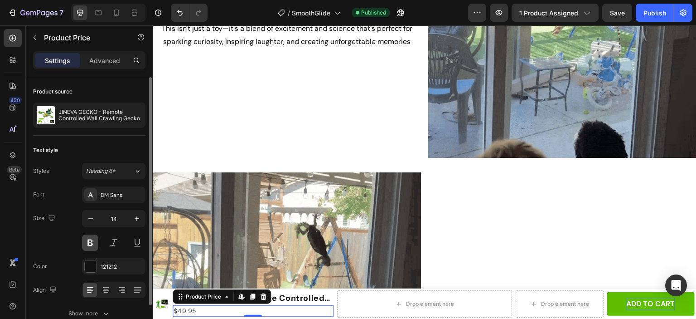
click at [91, 242] on button at bounding box center [90, 242] width 16 height 16
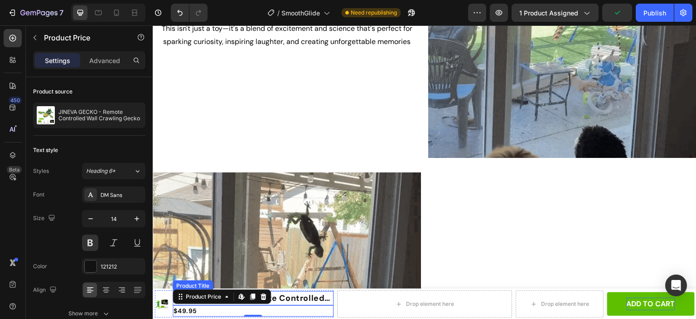
click at [305, 298] on h1 "JINEVA GECKO - Remote Controlled Wall Crawling Gecko" at bounding box center [253, 298] width 161 height 14
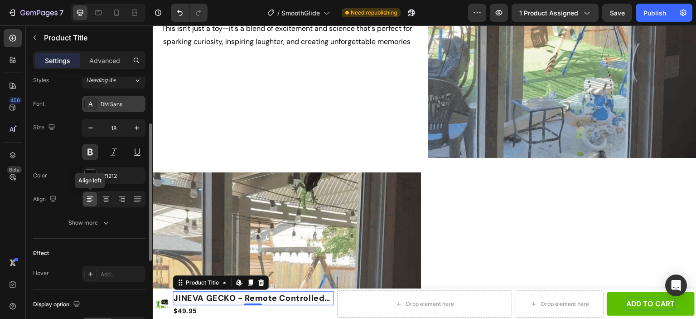
scroll to position [136, 0]
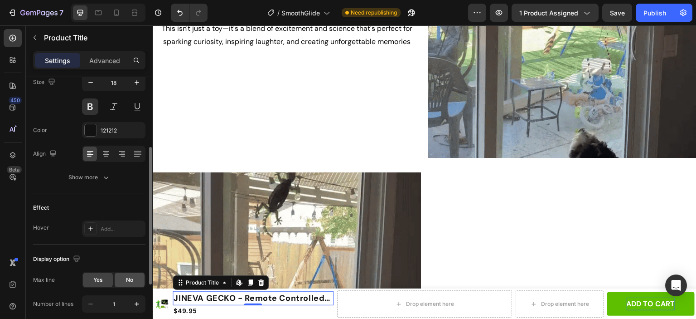
click at [131, 277] on span "No" at bounding box center [129, 279] width 7 height 8
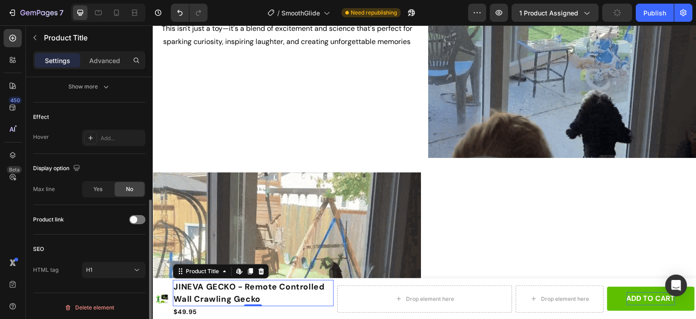
scroll to position [228, 0]
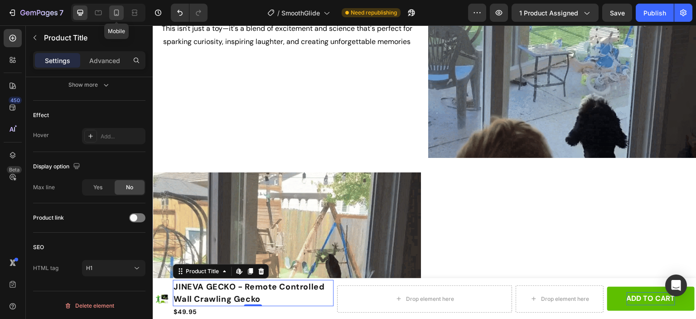
click at [116, 11] on icon at bounding box center [116, 12] width 9 height 9
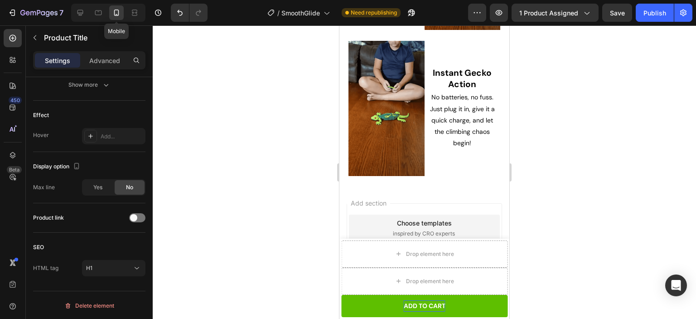
scroll to position [839, 0]
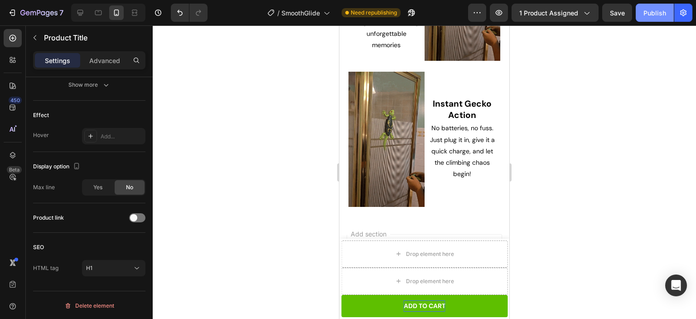
click at [651, 12] on div "Publish" at bounding box center [654, 13] width 23 height 10
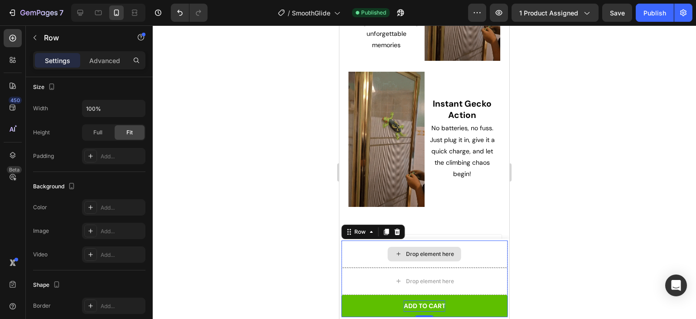
click at [368, 242] on div "Drop element here" at bounding box center [424, 253] width 166 height 27
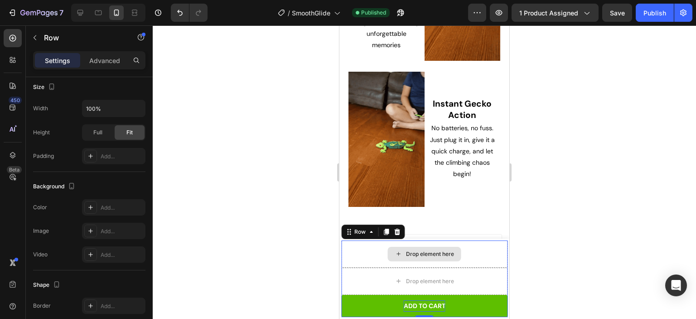
scroll to position [0, 0]
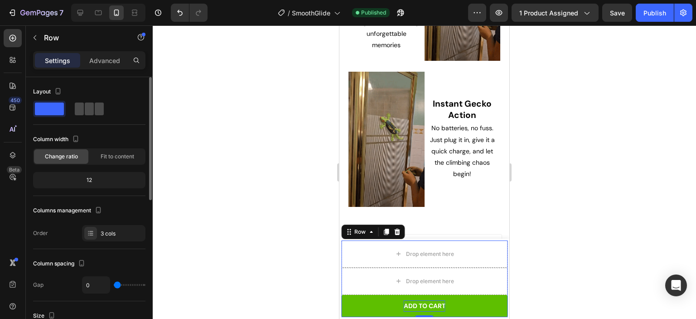
click at [95, 110] on span at bounding box center [99, 108] width 9 height 13
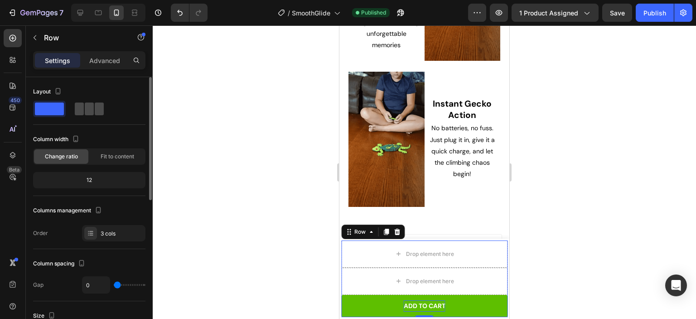
type input "8"
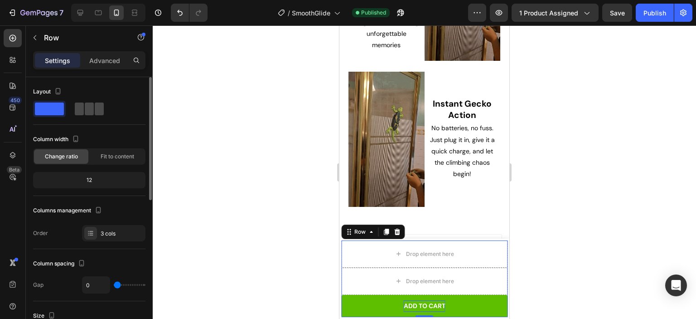
type input "8"
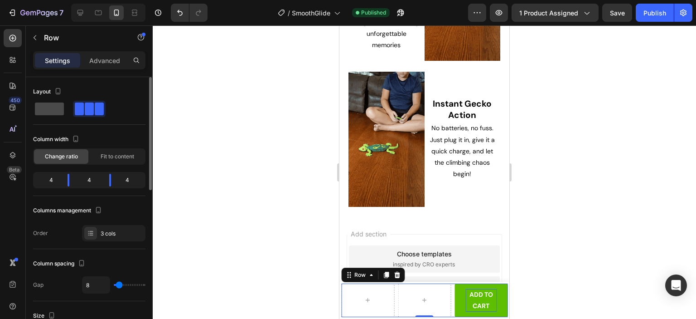
click at [57, 108] on span at bounding box center [49, 108] width 29 height 13
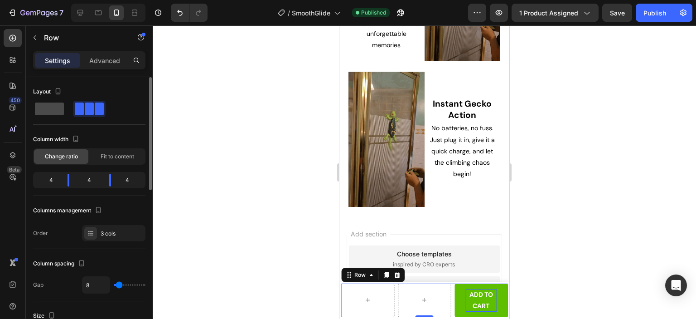
type input "0"
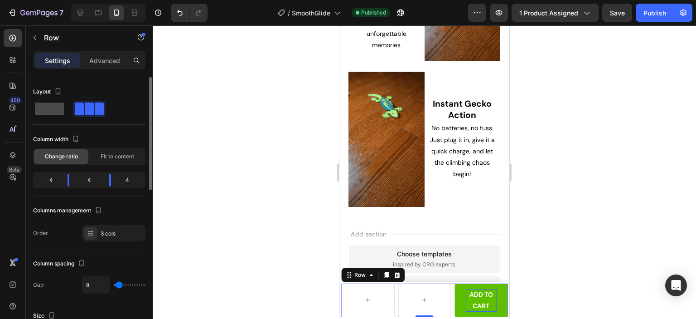
type input "0"
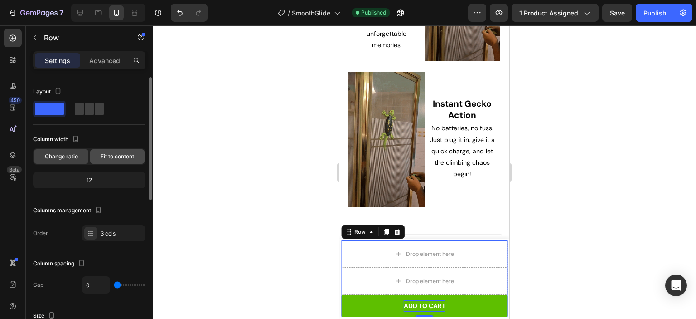
click at [123, 156] on span "Fit to content" at bounding box center [118, 156] width 34 height 8
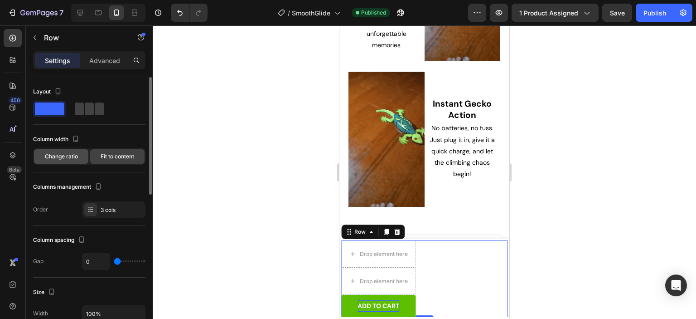
click at [68, 156] on span "Change ratio" at bounding box center [61, 156] width 33 height 8
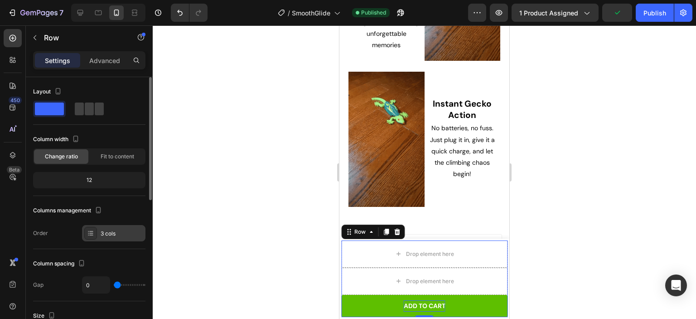
click at [108, 233] on div "3 cols" at bounding box center [122, 233] width 43 height 8
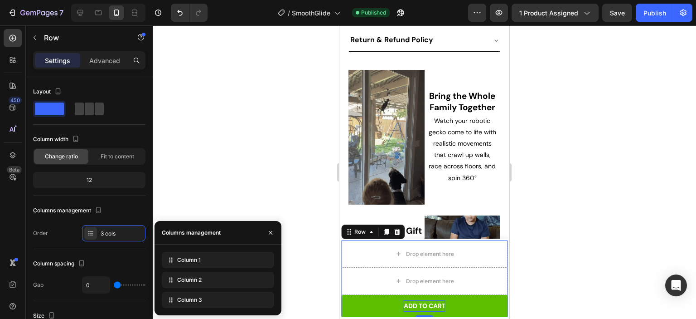
scroll to position [415, 0]
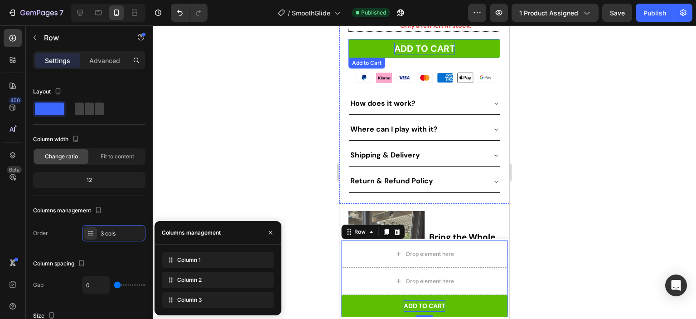
click at [440, 49] on div "ADD TO CART" at bounding box center [424, 49] width 61 height 12
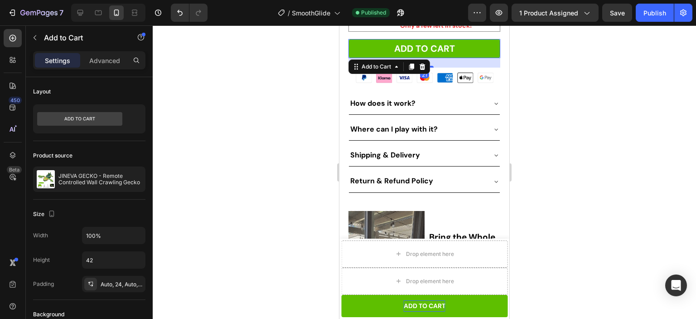
click at [468, 48] on button "ADD TO CART" at bounding box center [424, 48] width 152 height 19
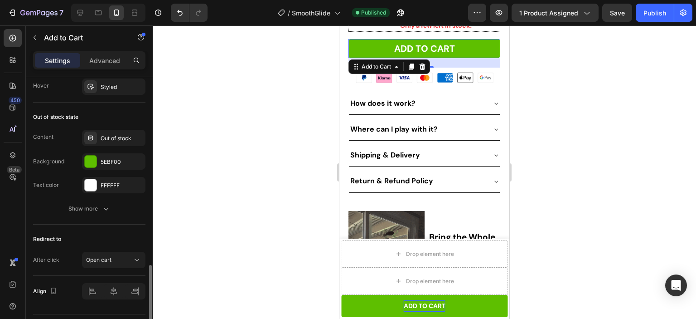
scroll to position [701, 0]
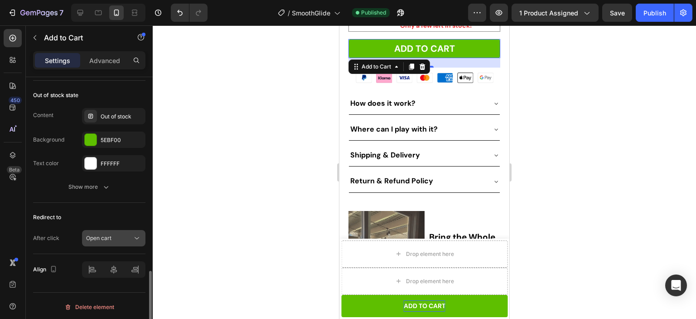
click at [112, 234] on div "Open cart" at bounding box center [109, 238] width 46 height 8
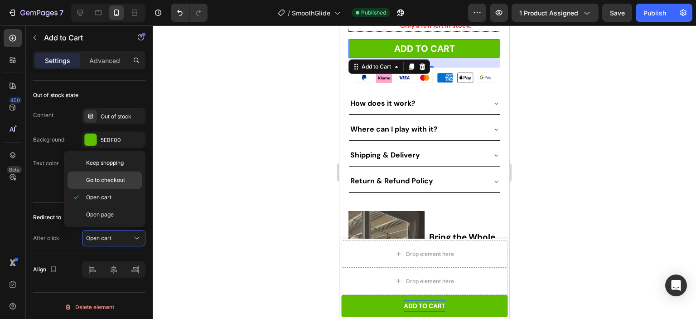
click at [112, 179] on span "Go to checkout" at bounding box center [105, 180] width 39 height 8
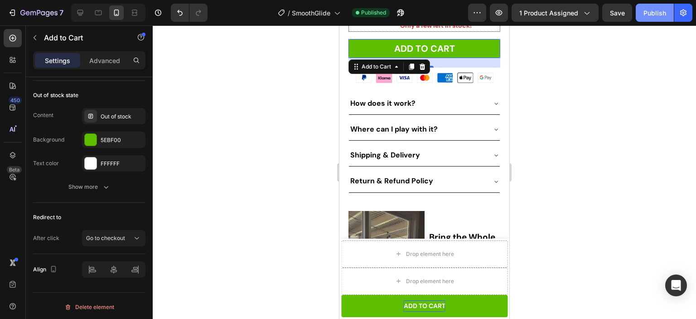
click at [656, 10] on div "Publish" at bounding box center [654, 13] width 23 height 10
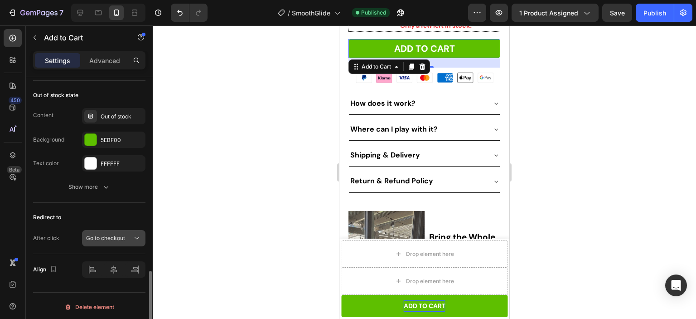
click at [110, 236] on span "Go to checkout" at bounding box center [105, 237] width 39 height 7
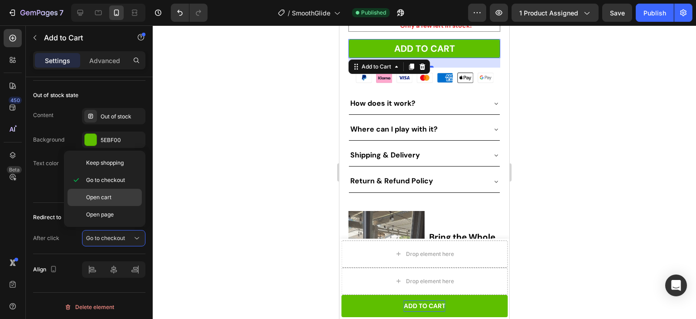
click at [109, 193] on span "Open cart" at bounding box center [98, 197] width 25 height 8
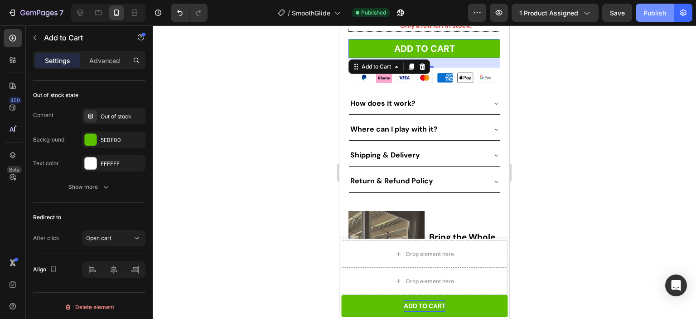
click at [649, 10] on div "Publish" at bounding box center [654, 13] width 23 height 10
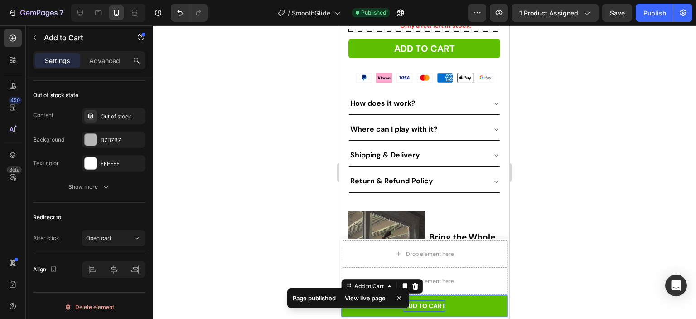
click at [470, 304] on button "ADD TO CART" at bounding box center [424, 306] width 166 height 22
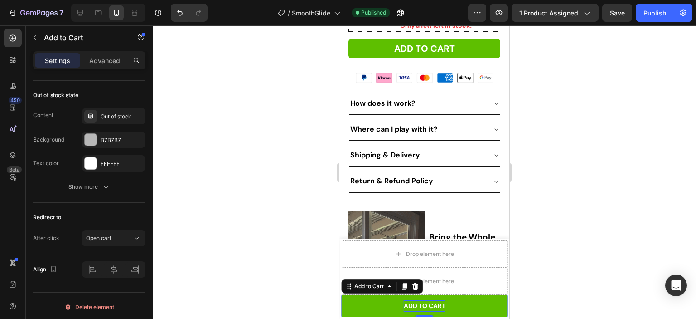
click at [452, 306] on button "ADD TO CART" at bounding box center [424, 306] width 166 height 22
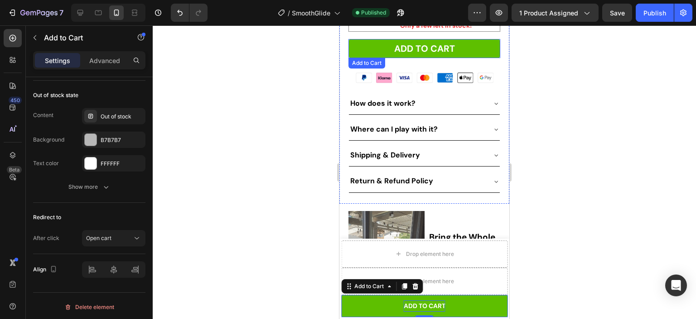
click at [358, 48] on button "ADD TO CART" at bounding box center [424, 48] width 152 height 19
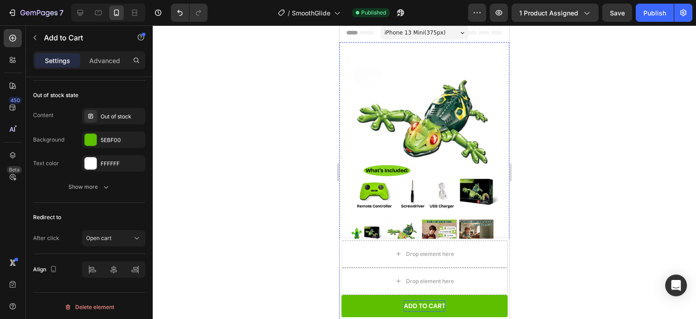
scroll to position [0, 0]
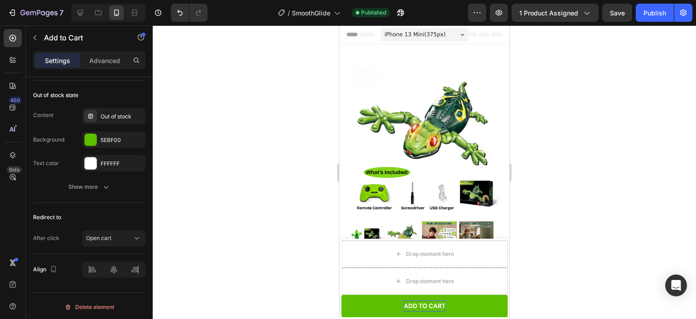
click at [352, 33] on icon at bounding box center [350, 34] width 6 height 6
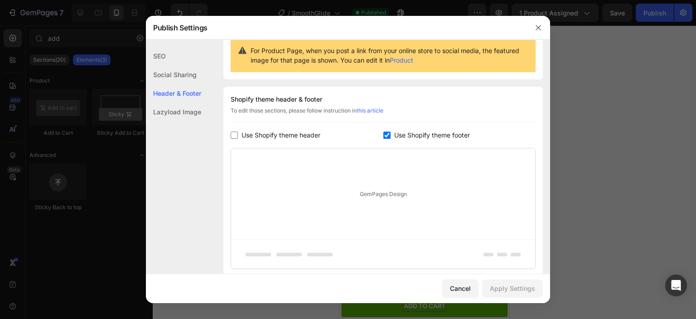
scroll to position [132, 0]
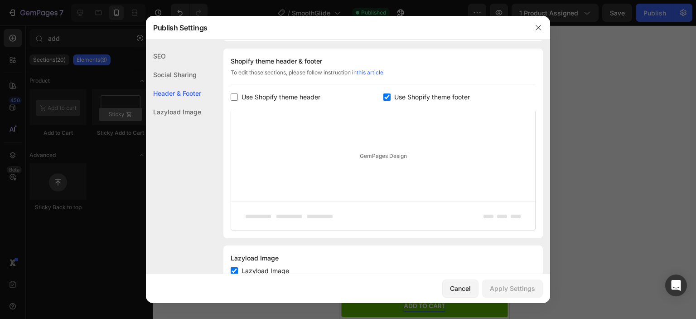
click at [232, 96] on input "checkbox" at bounding box center [234, 96] width 7 height 7
checkbox input "true"
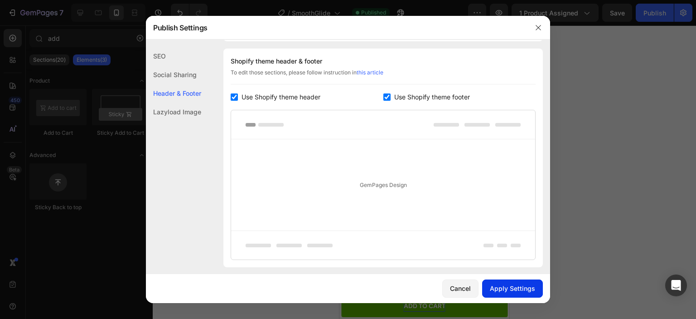
click at [514, 285] on div "Apply Settings" at bounding box center [512, 288] width 45 height 10
click at [540, 29] on icon "button" at bounding box center [538, 27] width 5 height 5
